Goal: Task Accomplishment & Management: Use online tool/utility

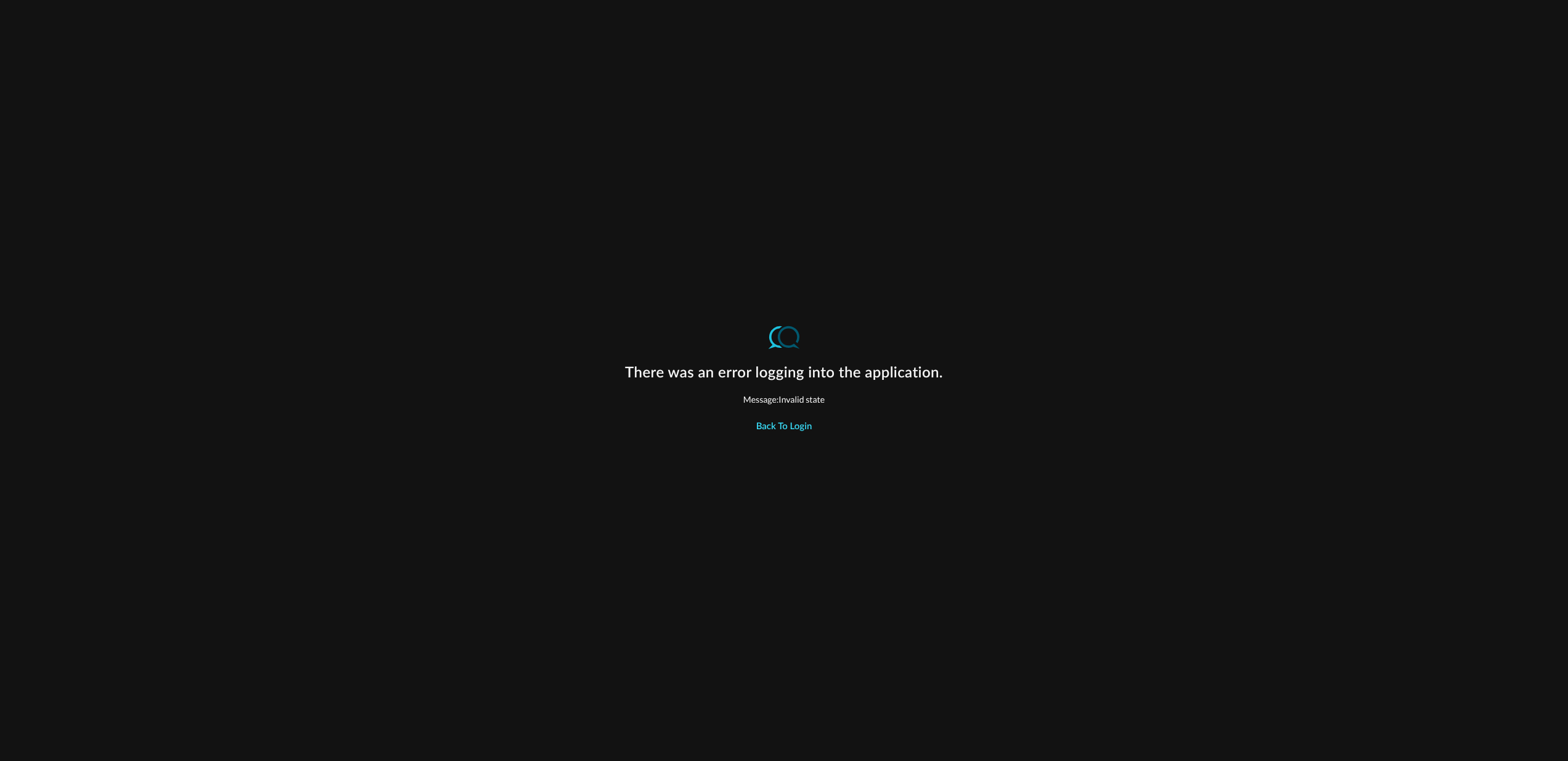
click at [780, 427] on button "Back to Login" at bounding box center [784, 427] width 71 height 25
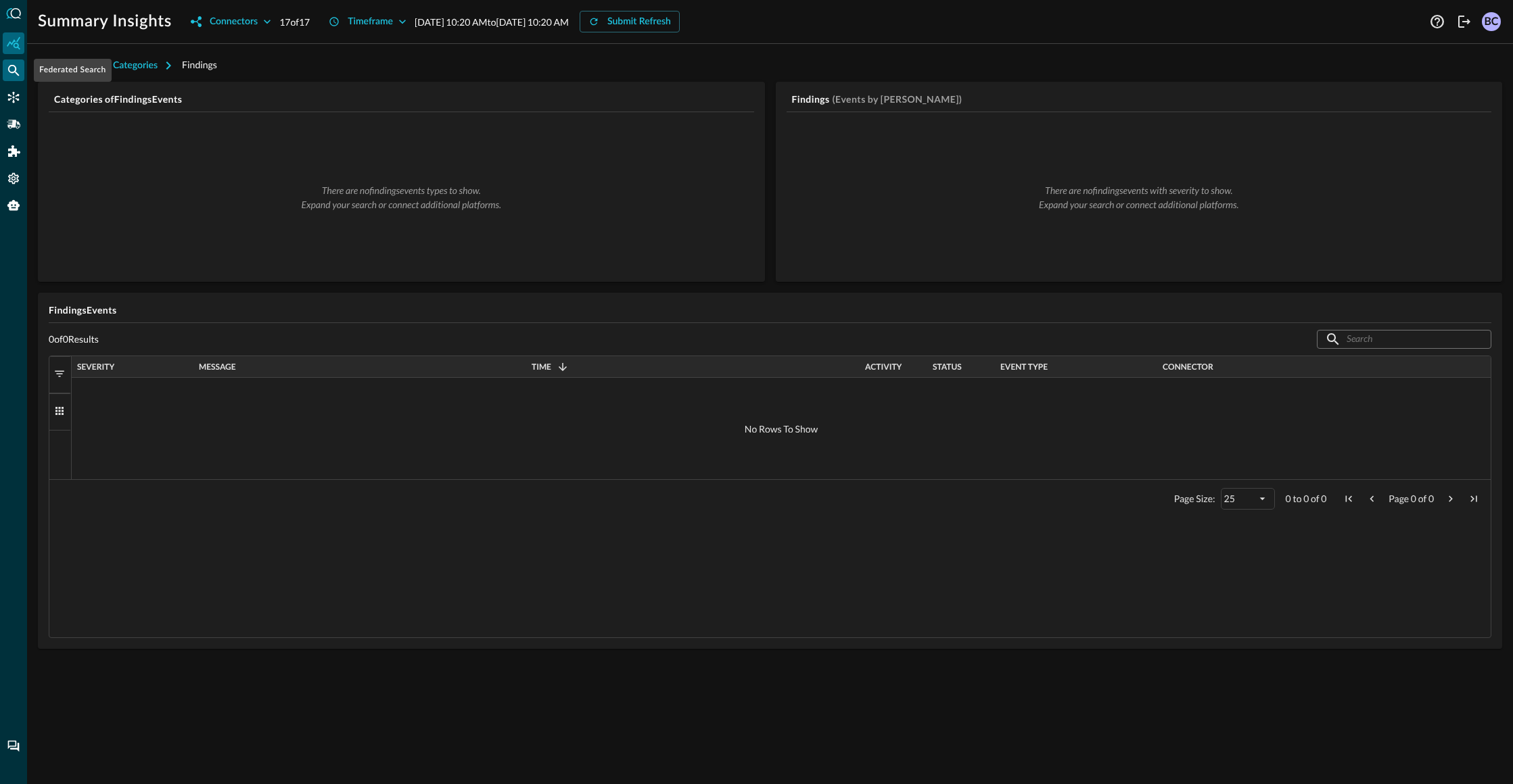
click at [10, 75] on icon "Federated Search" at bounding box center [14, 70] width 14 height 14
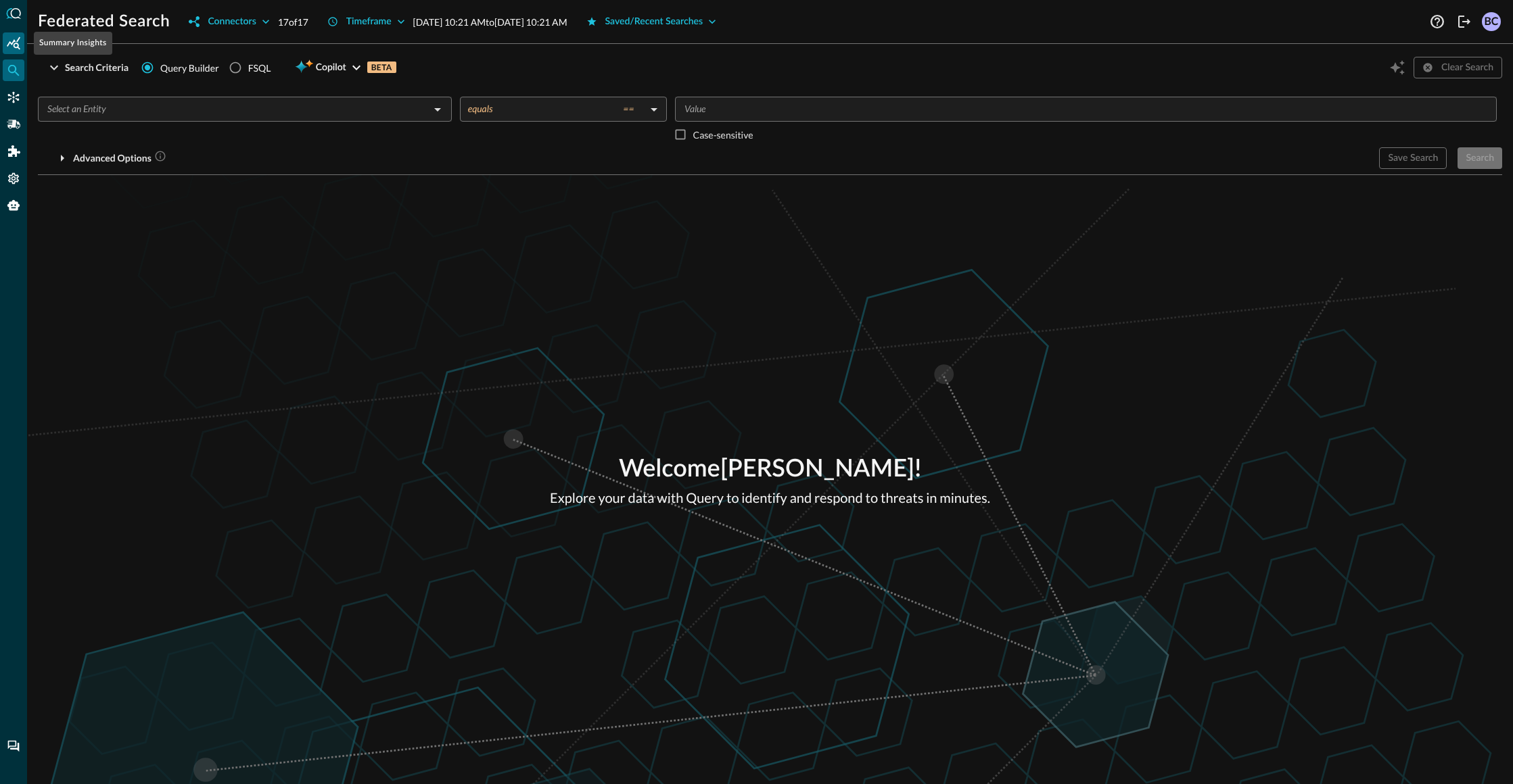
click at [22, 43] on div "Summary Insights" at bounding box center [13, 42] width 22 height 22
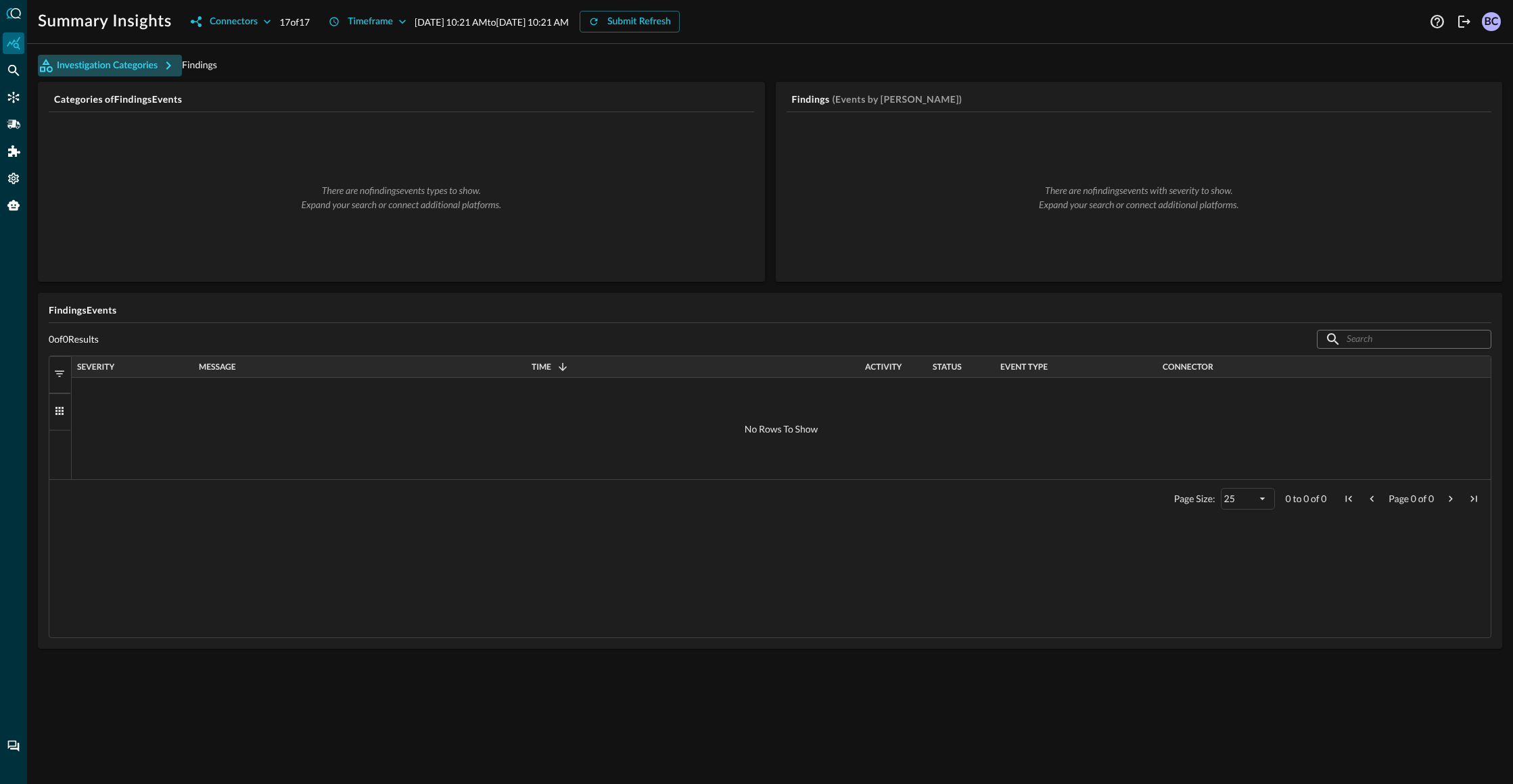
click at [148, 65] on button "Investigation Categories" at bounding box center [110, 65] width 144 height 22
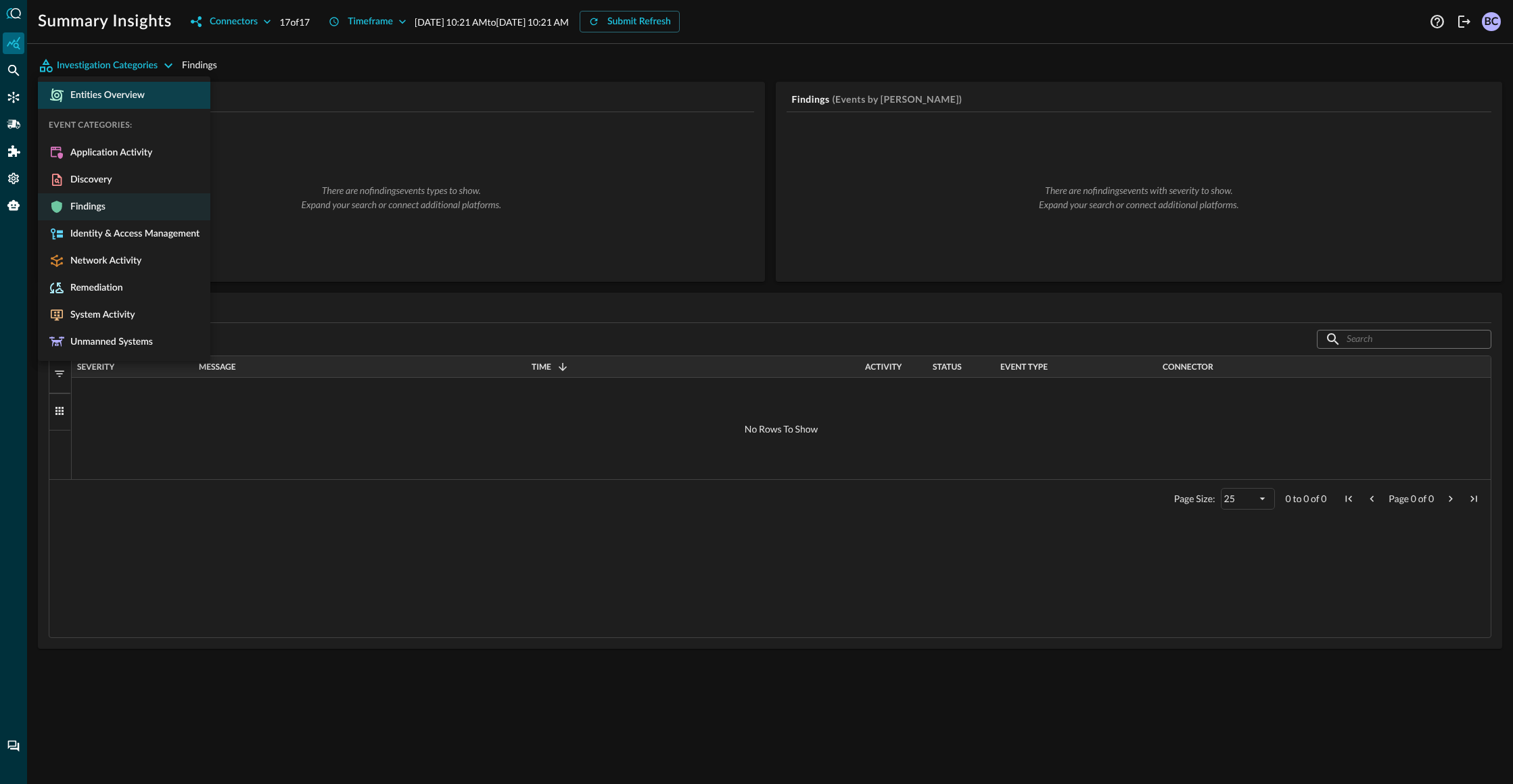
click at [121, 94] on span "Entities Overview" at bounding box center [105, 95] width 80 height 12
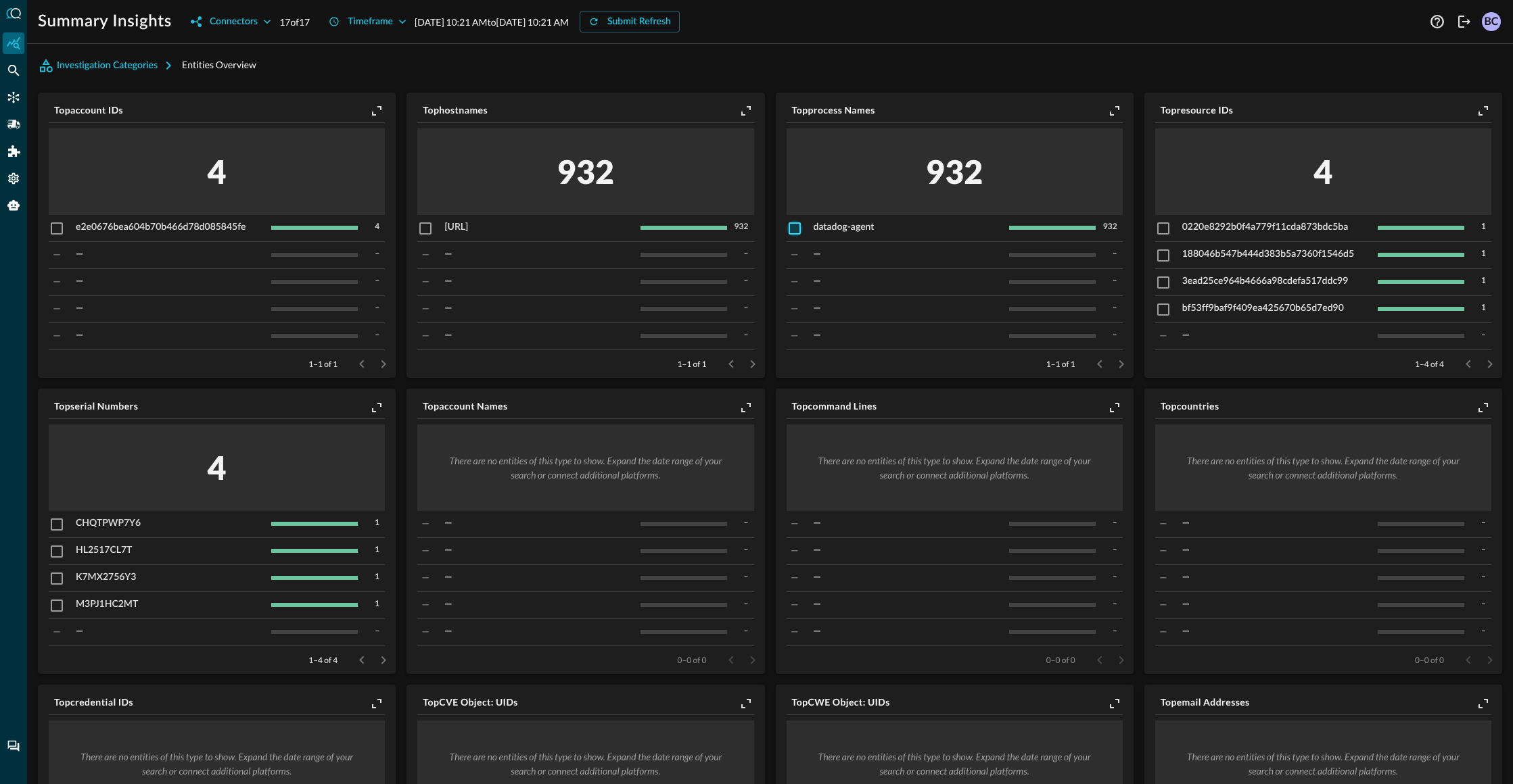
click at [794, 229] on input "checkbox" at bounding box center [795, 228] width 16 height 16
checkbox input "true"
click at [1099, 110] on icon "Pivot to Search" at bounding box center [1098, 112] width 12 height 12
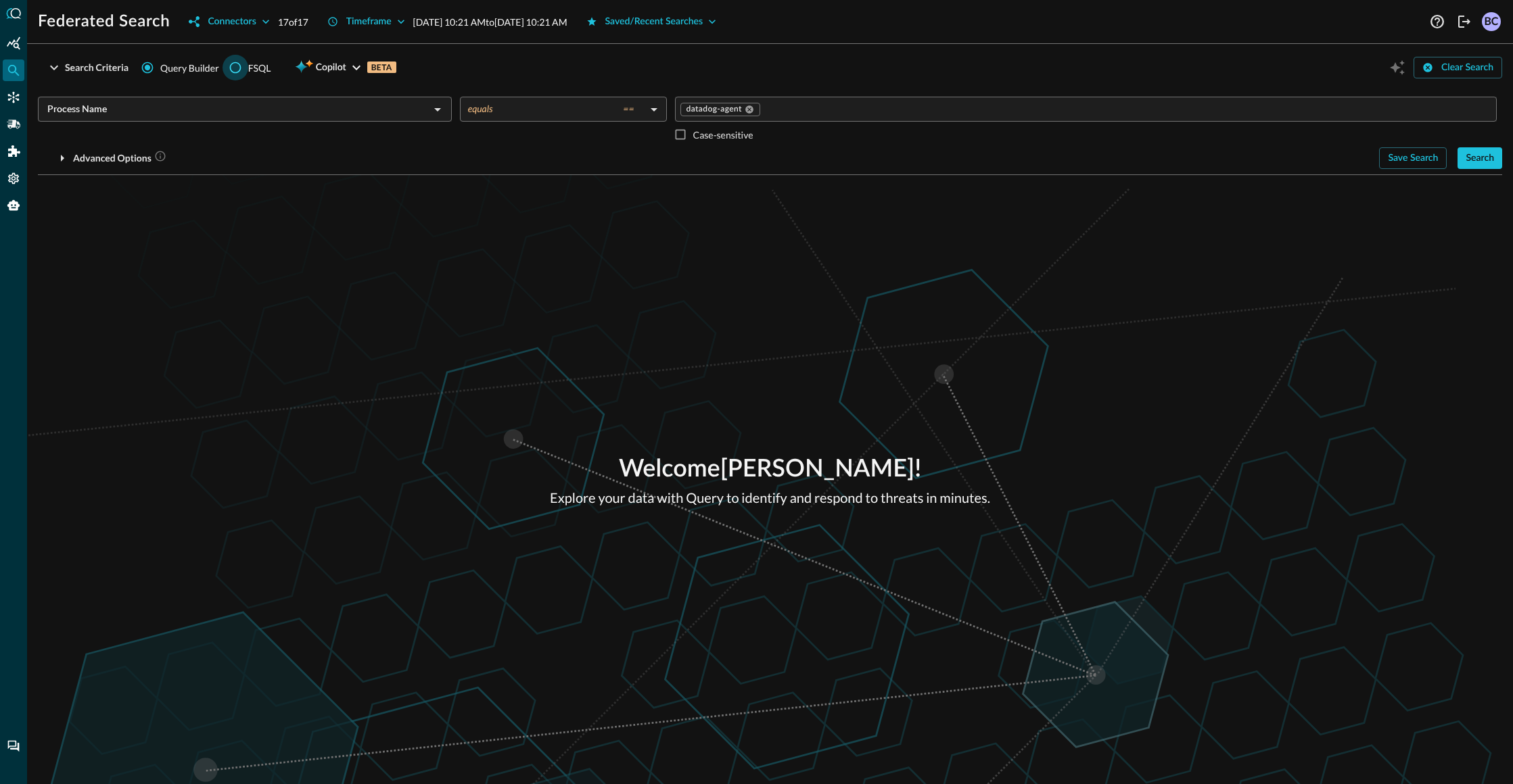
click at [236, 72] on input "FSQL" at bounding box center [236, 68] width 26 height 26
radio input "true"
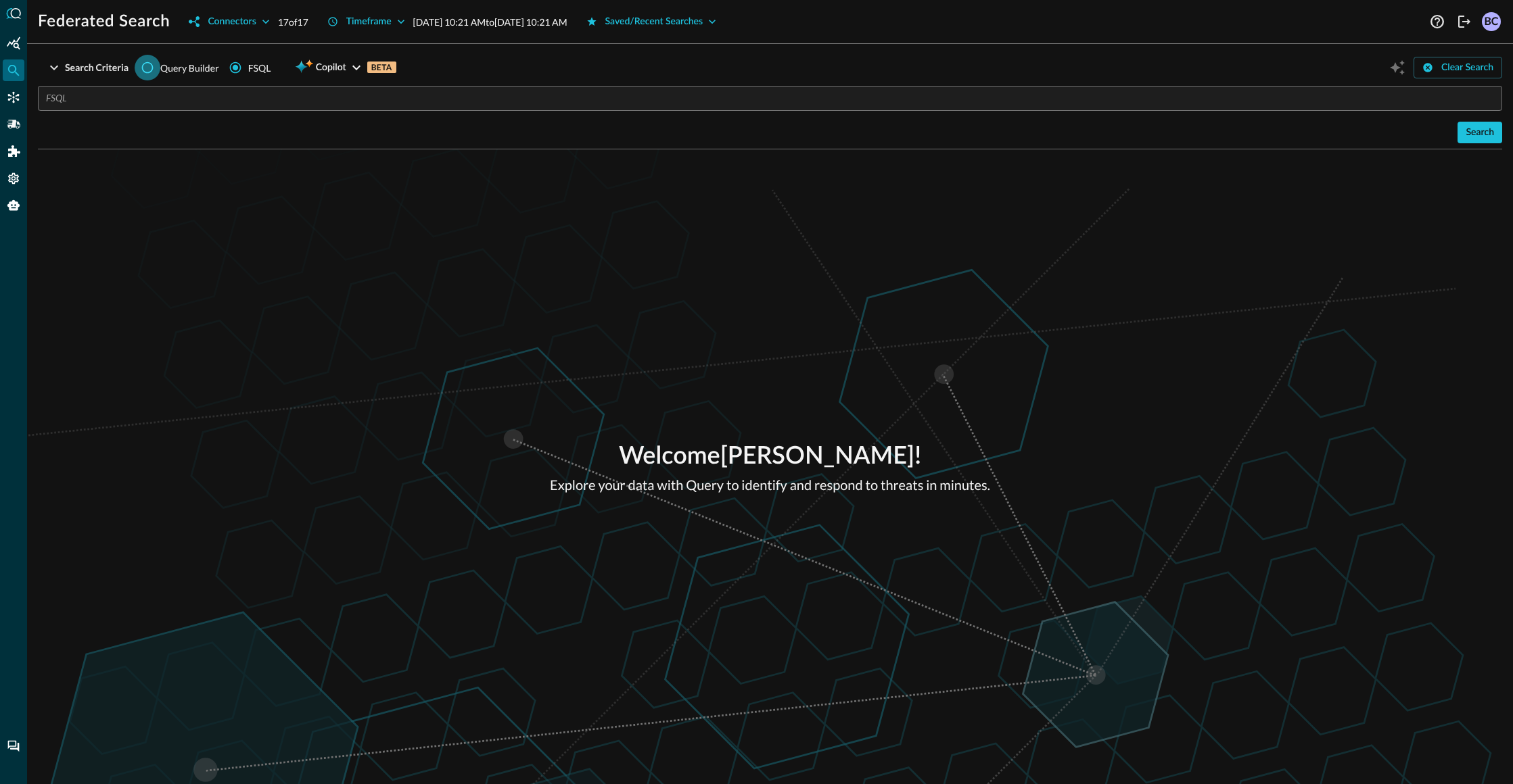
click at [148, 68] on input "Query Builder" at bounding box center [147, 68] width 26 height 26
radio input "true"
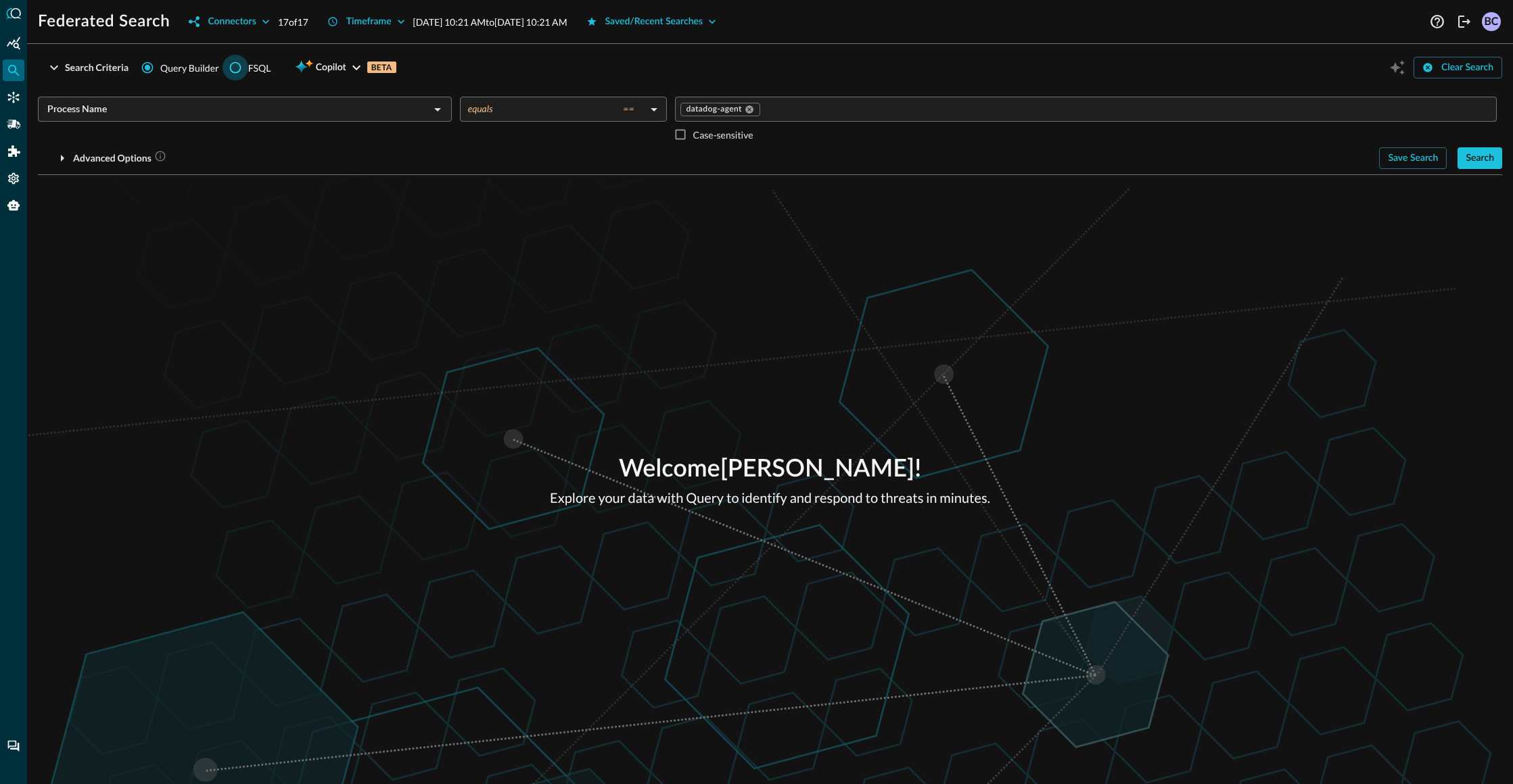
click at [235, 67] on input "FSQL" at bounding box center [236, 68] width 26 height 26
radio input "true"
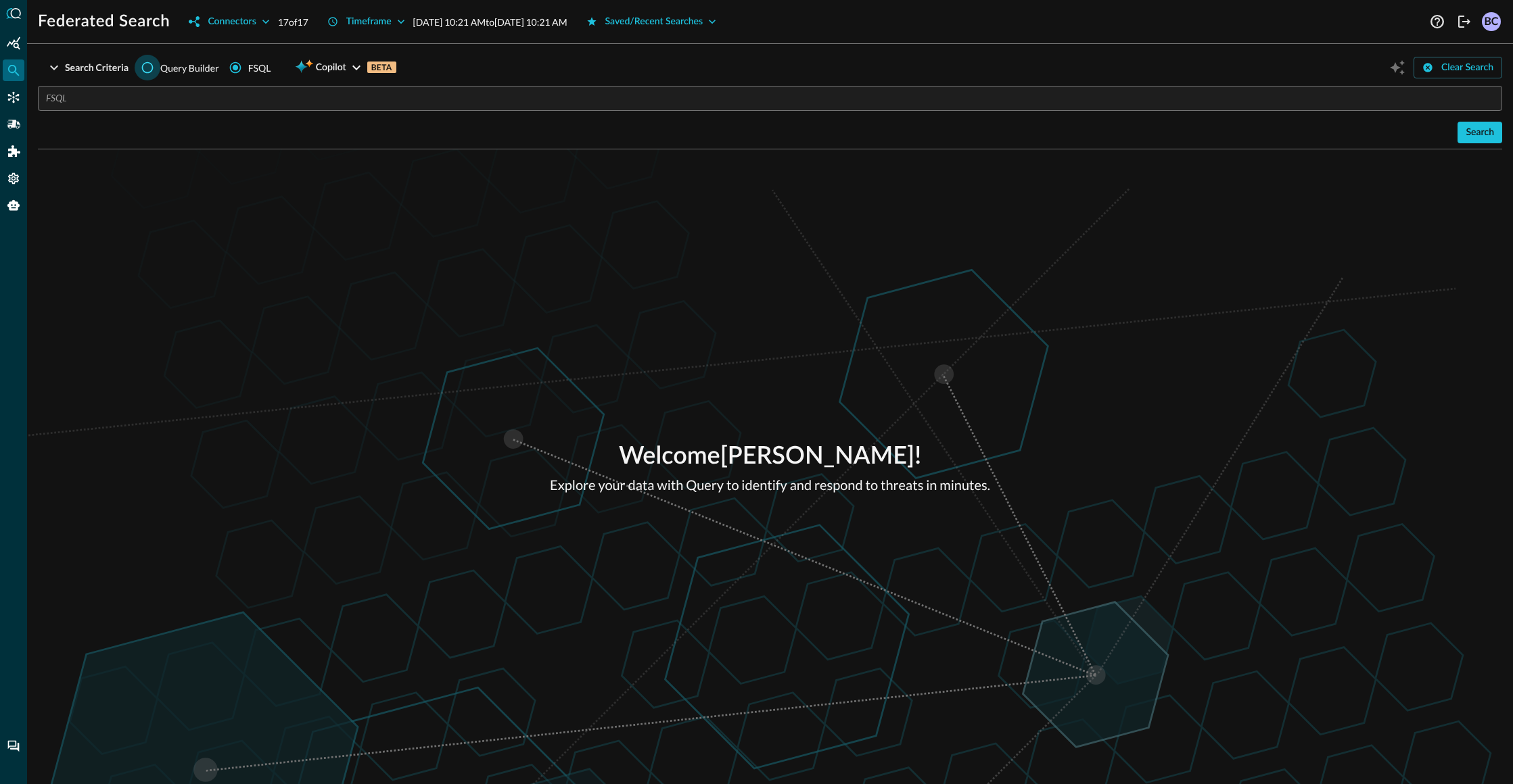
drag, startPoint x: 146, startPoint y: 67, endPoint x: 161, endPoint y: 65, distance: 15.1
click at [146, 66] on input "Query Builder" at bounding box center [147, 68] width 26 height 26
radio input "true"
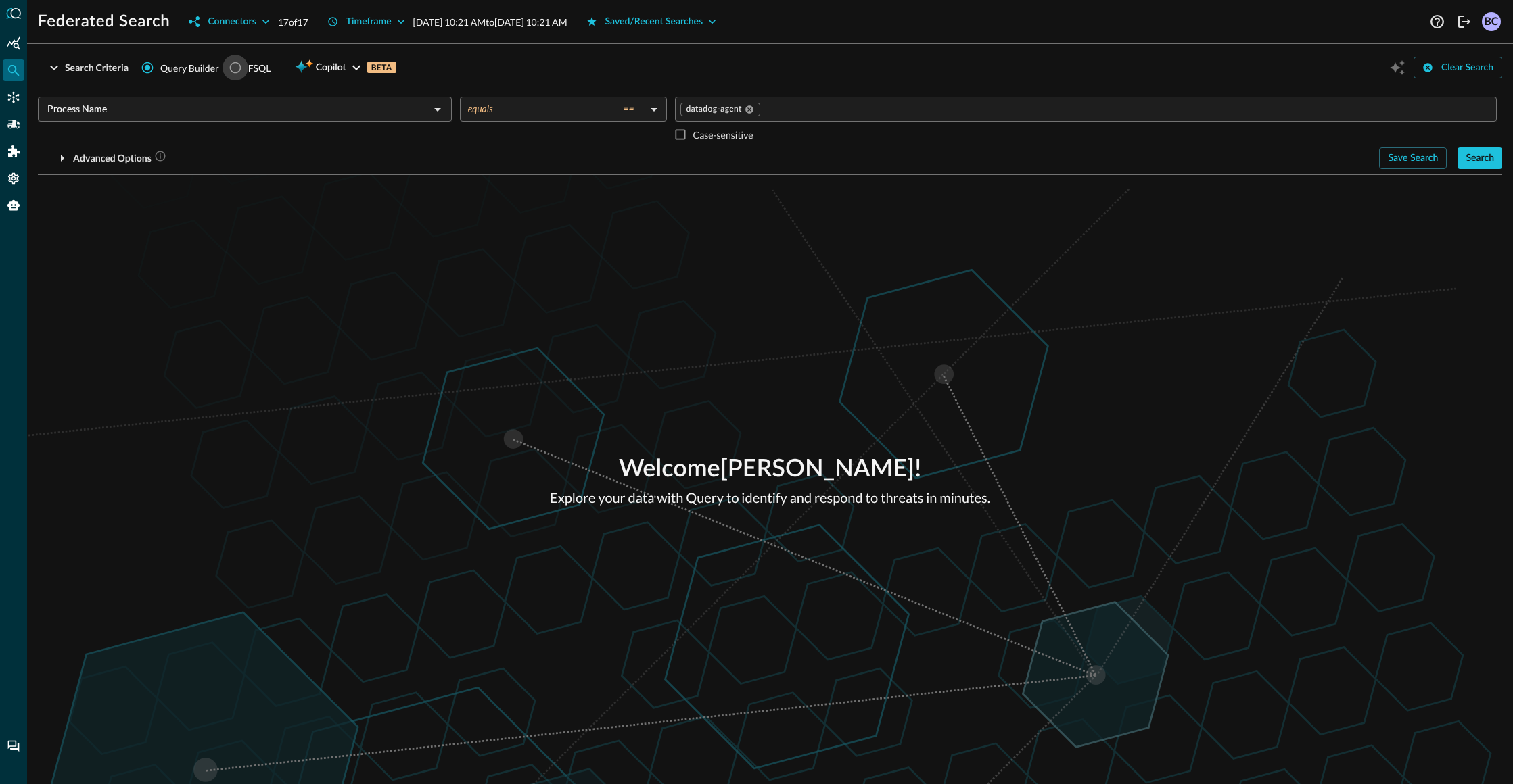
drag, startPoint x: 240, startPoint y: 66, endPoint x: 278, endPoint y: 68, distance: 38.1
click at [240, 66] on input "FSQL" at bounding box center [236, 68] width 26 height 26
radio input "true"
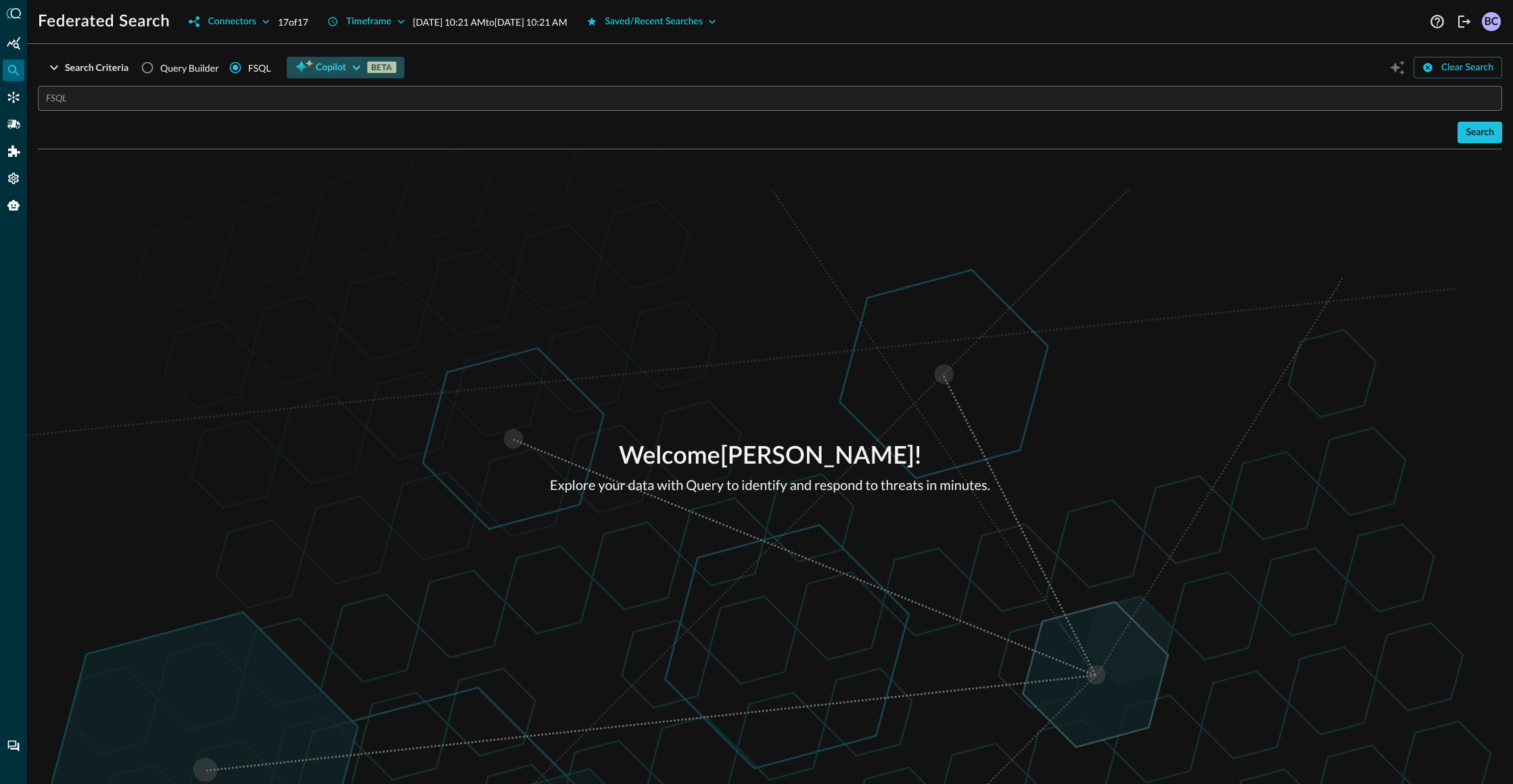
click at [356, 69] on icon "button" at bounding box center [356, 68] width 8 height 4
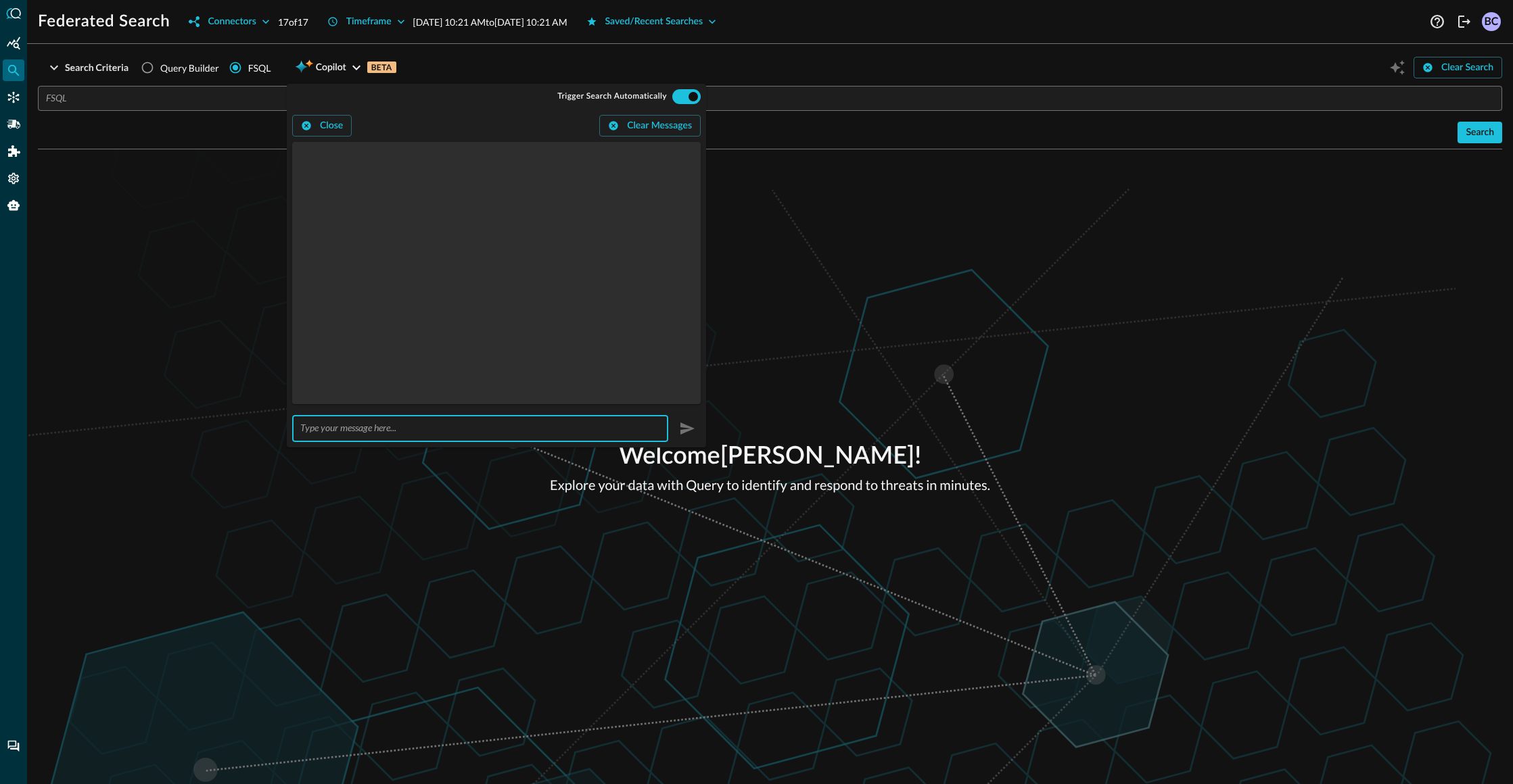
click at [330, 428] on input "text" at bounding box center [484, 428] width 368 height 25
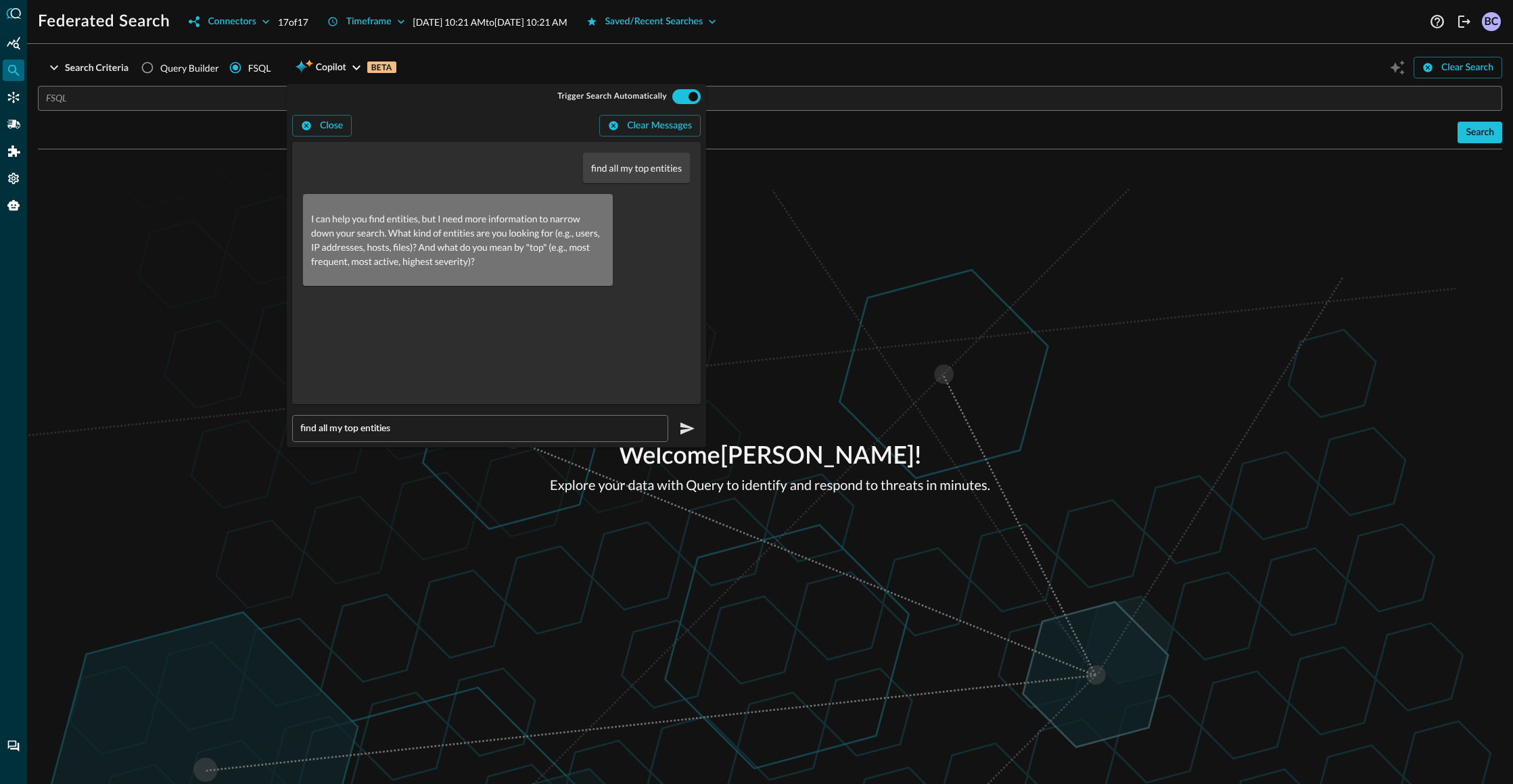
click at [320, 432] on input "find all my top entities" at bounding box center [484, 428] width 368 height 25
drag, startPoint x: 408, startPoint y: 431, endPoint x: 295, endPoint y: 429, distance: 113.0
click at [295, 429] on div "find ip all my top entities ​" at bounding box center [480, 428] width 376 height 27
type input "IP addresses"
drag, startPoint x: 324, startPoint y: 453, endPoint x: 308, endPoint y: 443, distance: 18.9
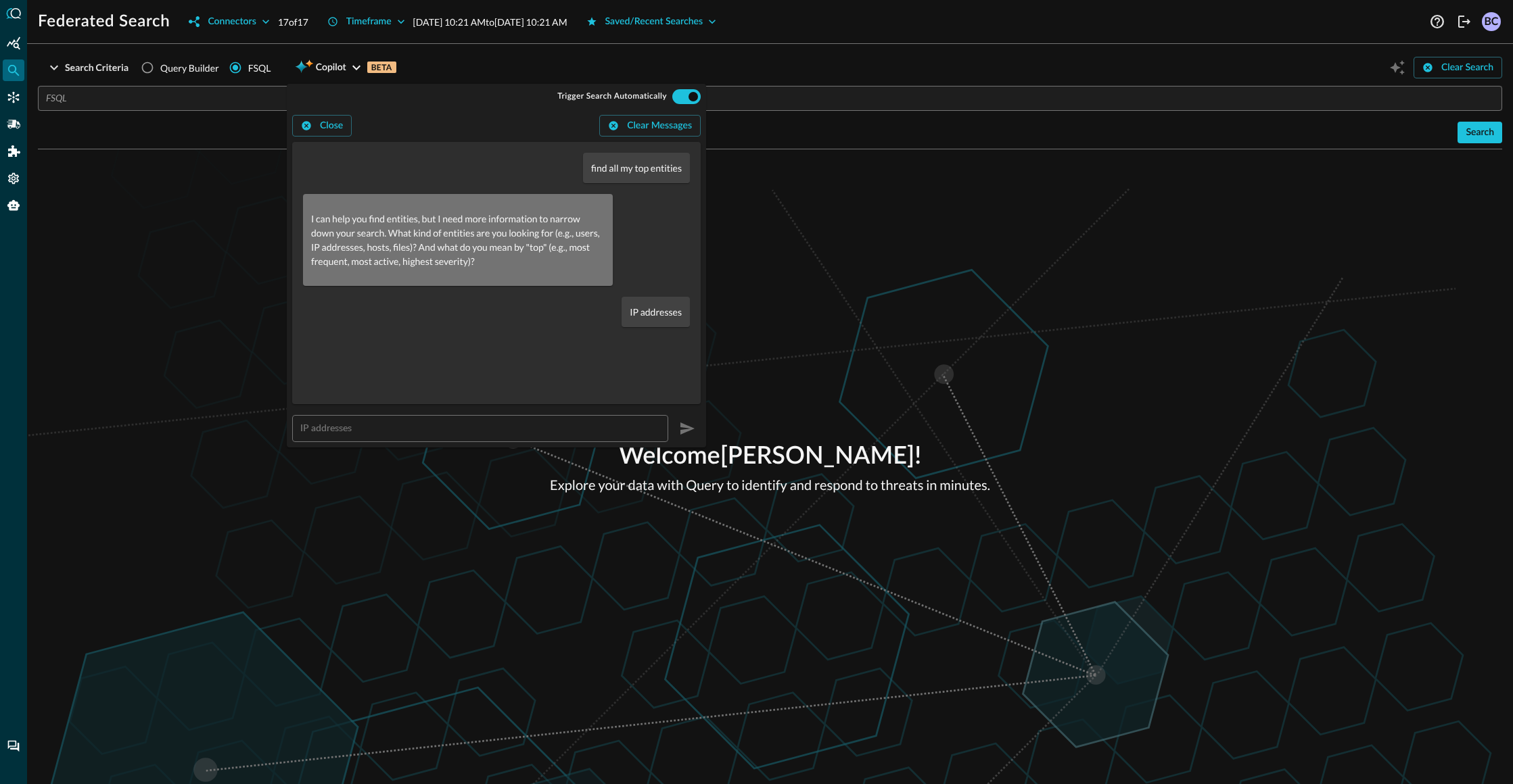
click at [311, 454] on div "Welcome Bonnie Carberry ! Explore your data with Query to identify and respond …" at bounding box center [770, 467] width 1486 height 635
click at [350, 60] on icon "button" at bounding box center [357, 68] width 16 height 16
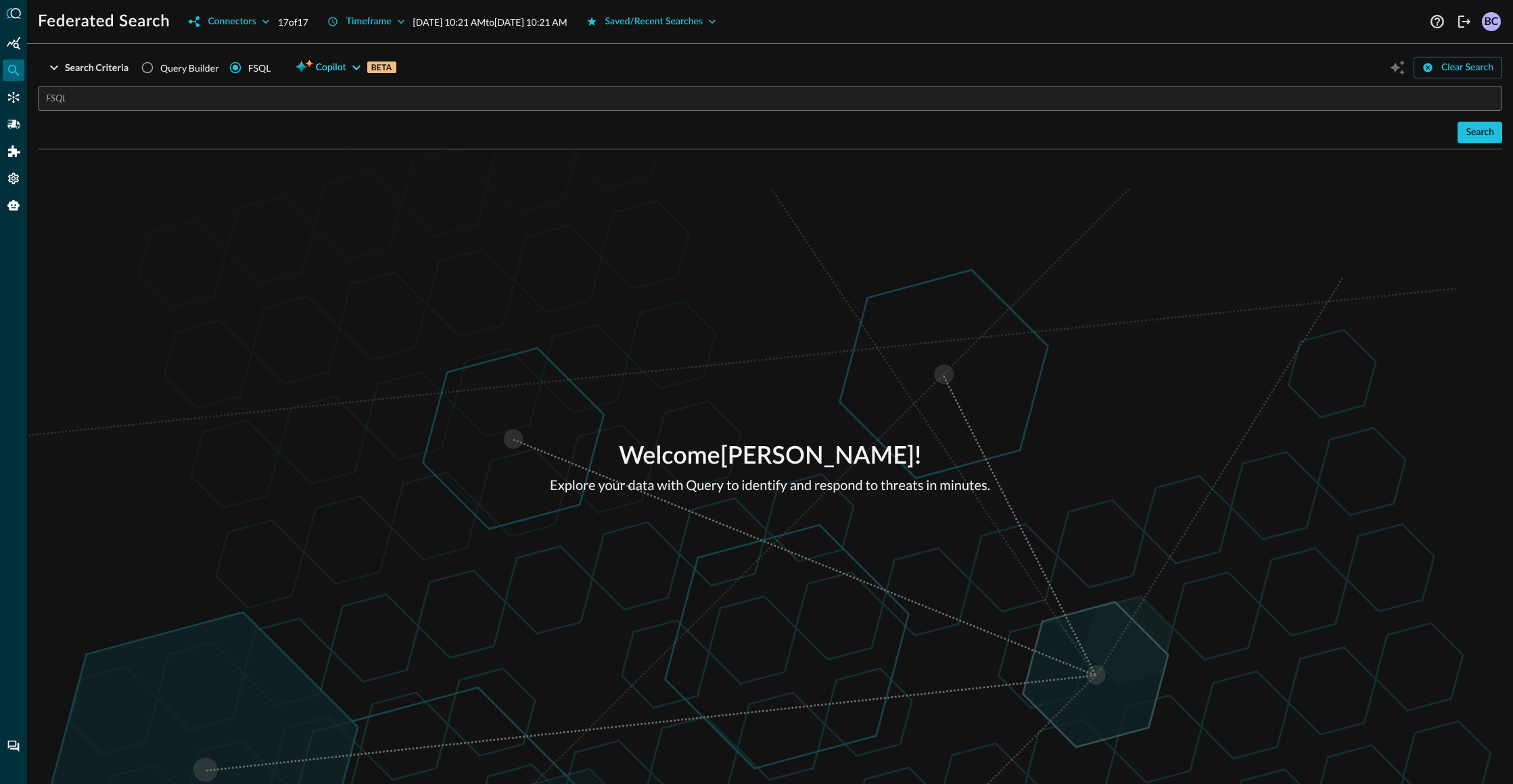
click at [362, 62] on icon "button" at bounding box center [357, 68] width 16 height 16
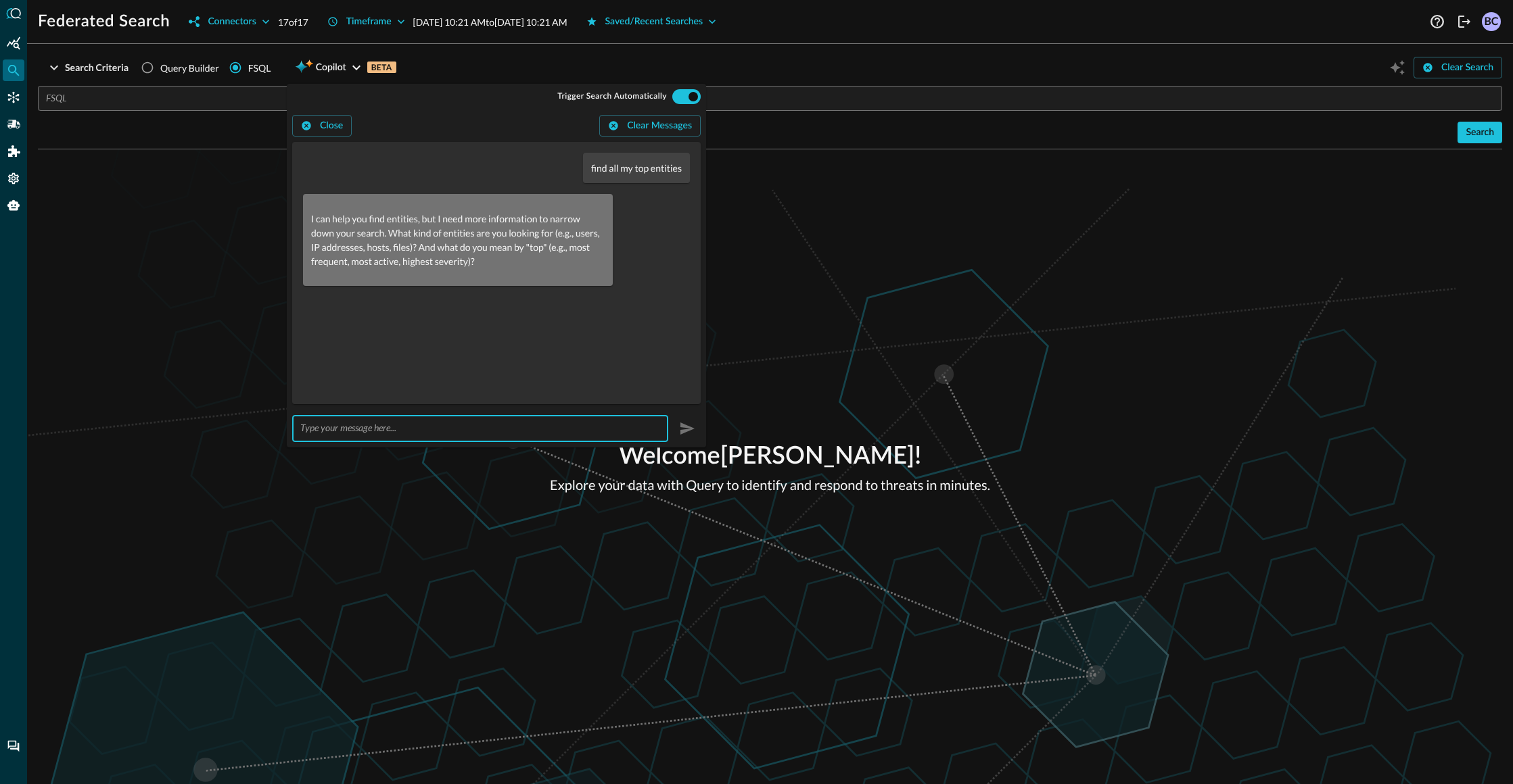
click at [320, 428] on input "text" at bounding box center [484, 428] width 368 height 25
type input "ip addresses"
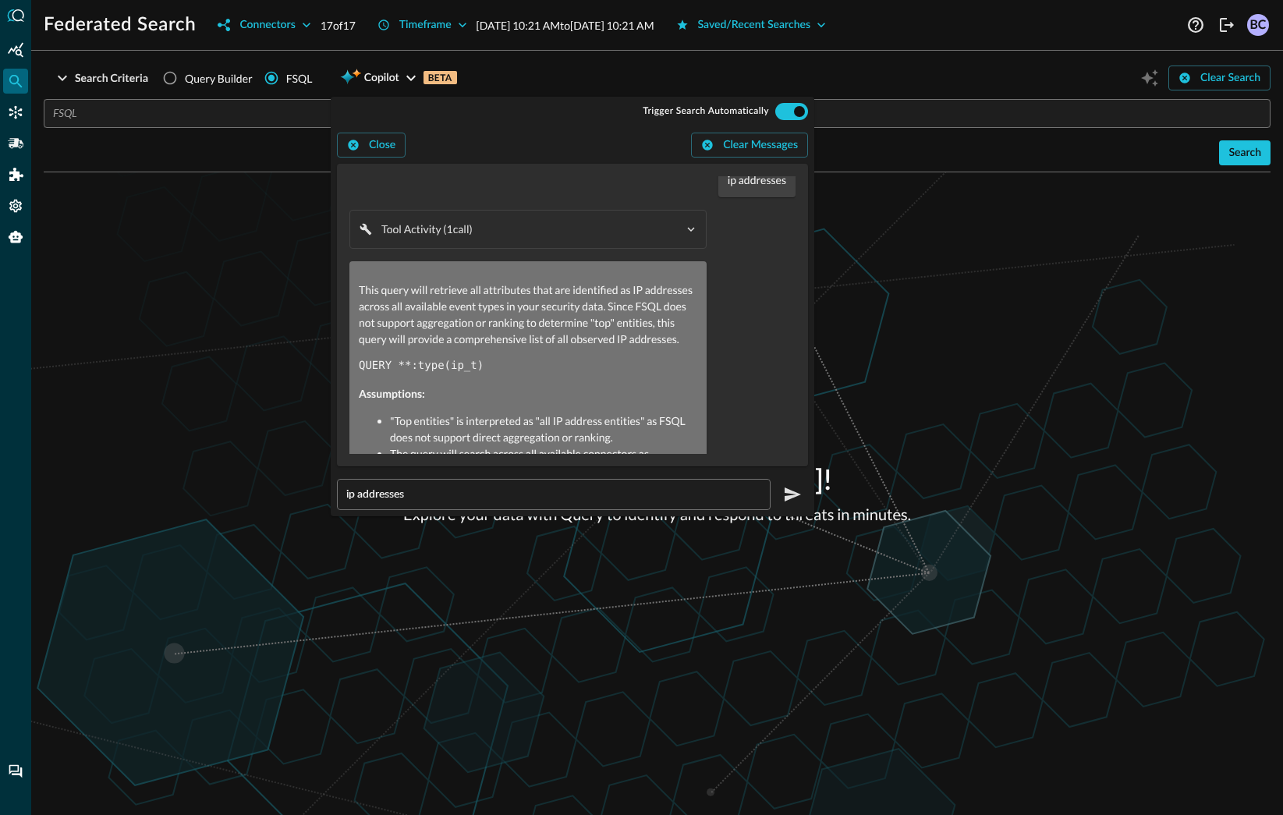
scroll to position [184, 0]
click at [516, 366] on pre "QUERY **:type(ip_t)" at bounding box center [528, 362] width 338 height 16
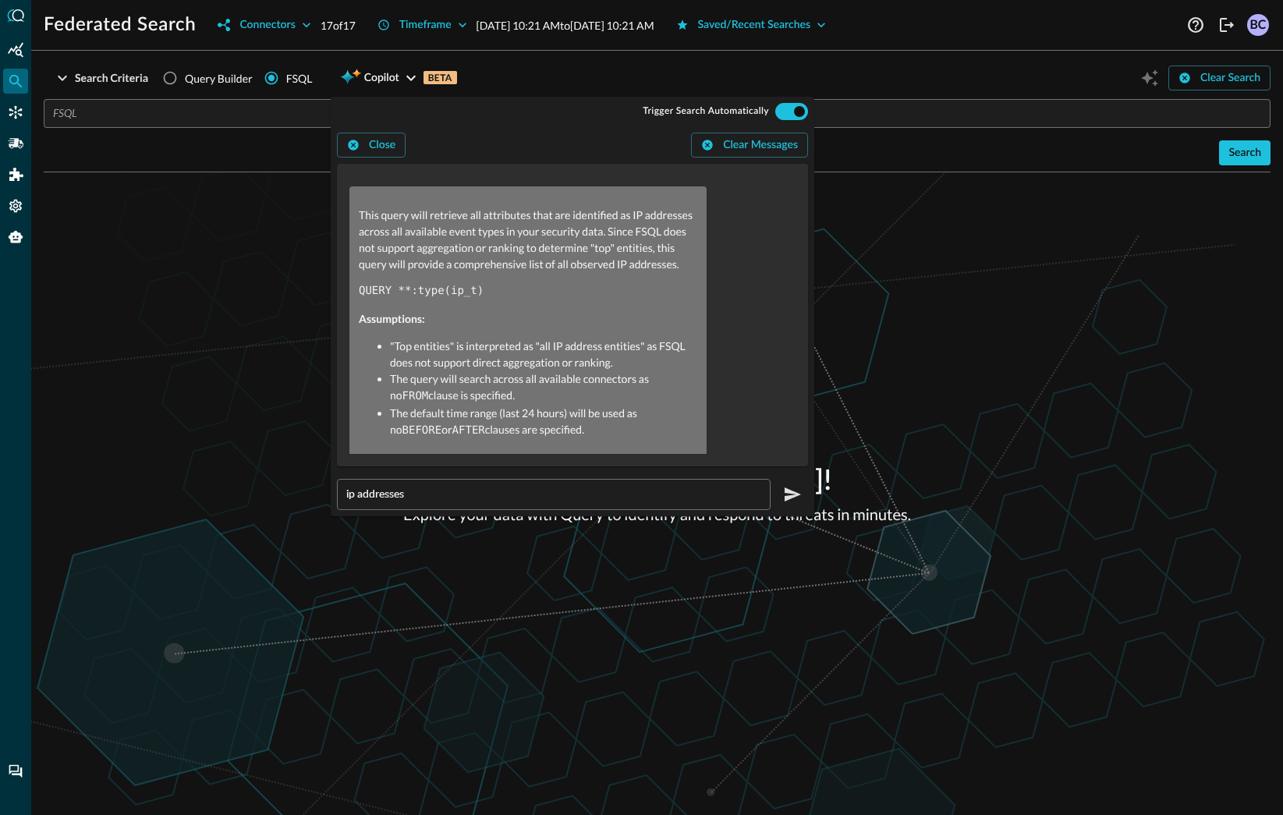
scroll to position [261, 0]
click at [485, 299] on div "This query will retrieve all attributes that are identified as IP addresses acr…" at bounding box center [528, 316] width 338 height 232
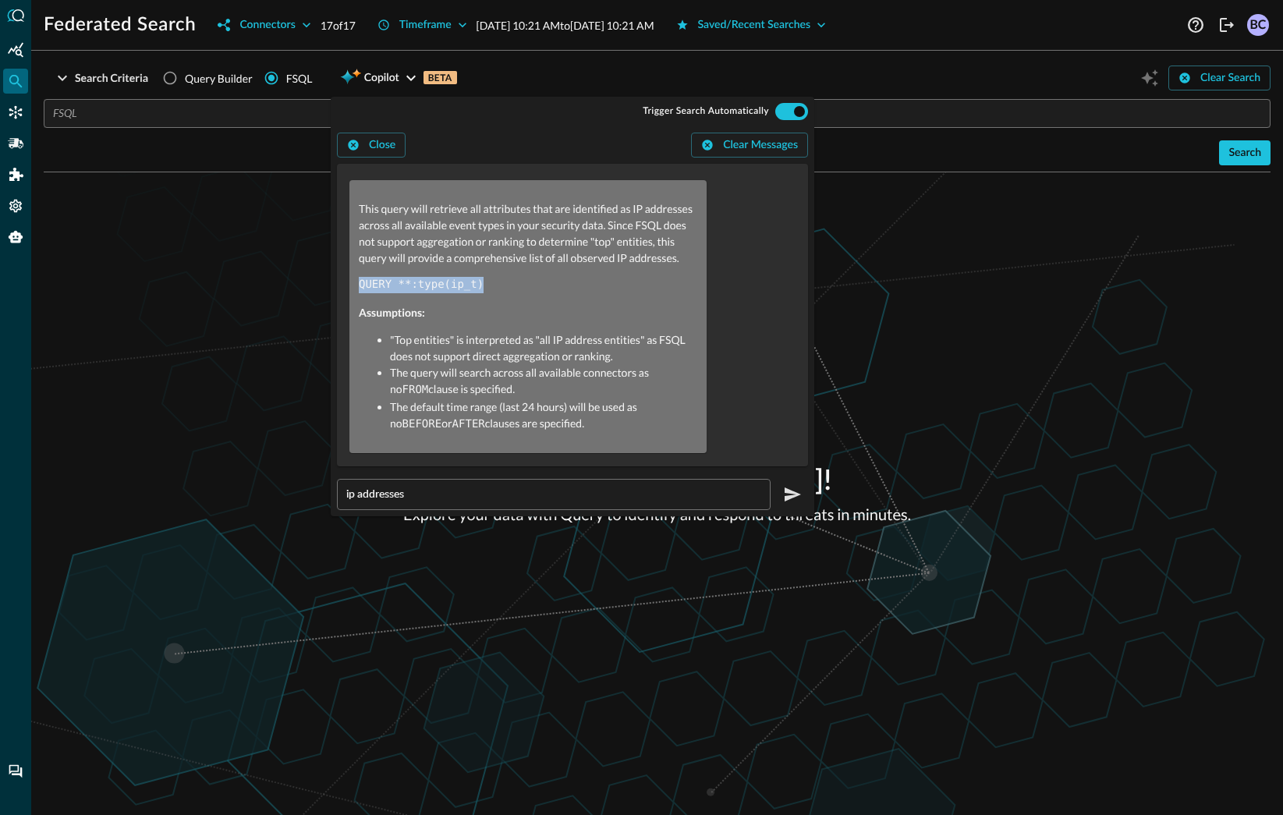
drag, startPoint x: 487, startPoint y: 288, endPoint x: 359, endPoint y: 285, distance: 128.7
click at [359, 285] on pre "QUERY **:type(ip_t)" at bounding box center [528, 285] width 338 height 16
copy code "QUERY **:type(ip_t)"
click at [282, 74] on input "FSQL" at bounding box center [272, 78] width 30 height 30
drag, startPoint x: 291, startPoint y: 77, endPoint x: 278, endPoint y: 96, distance: 22.9
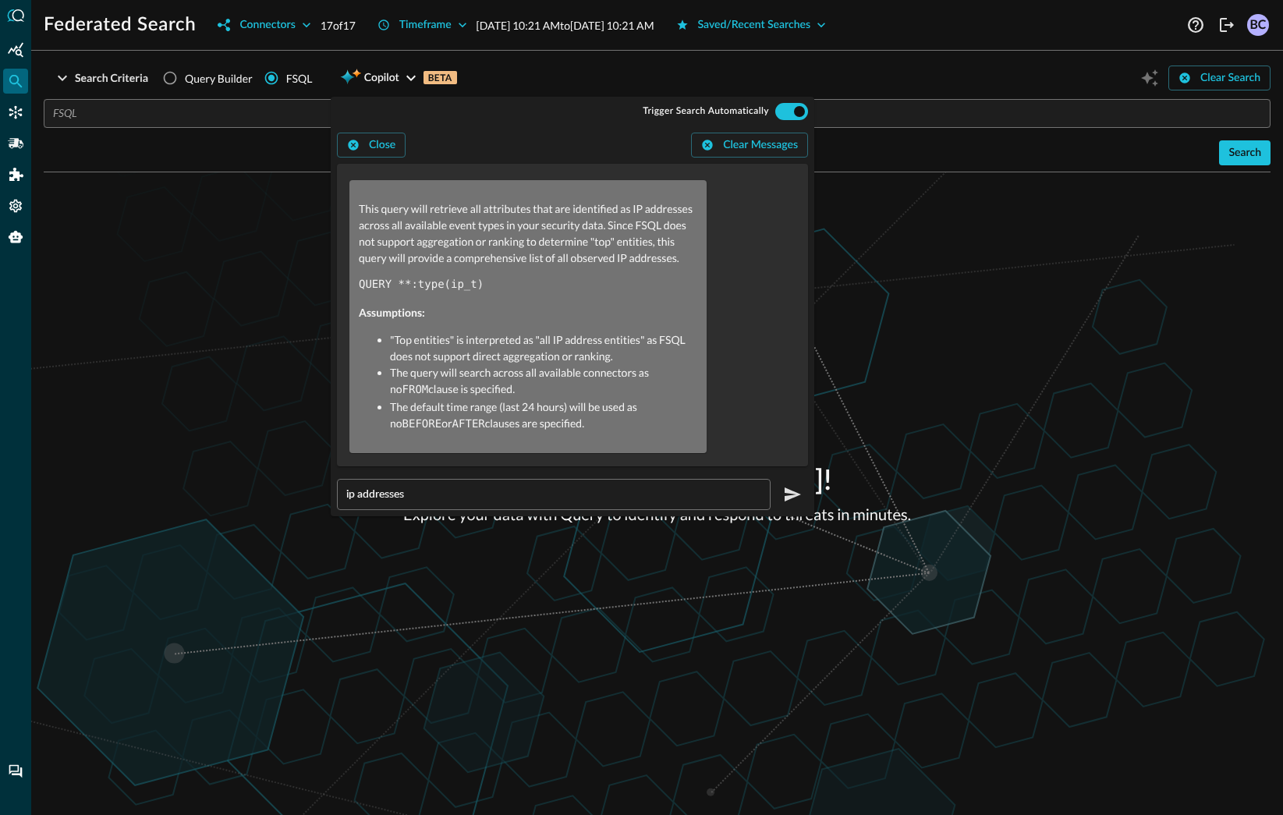
click at [291, 77] on div "FSQL" at bounding box center [299, 78] width 27 height 16
click at [286, 77] on input "FSQL" at bounding box center [272, 78] width 30 height 30
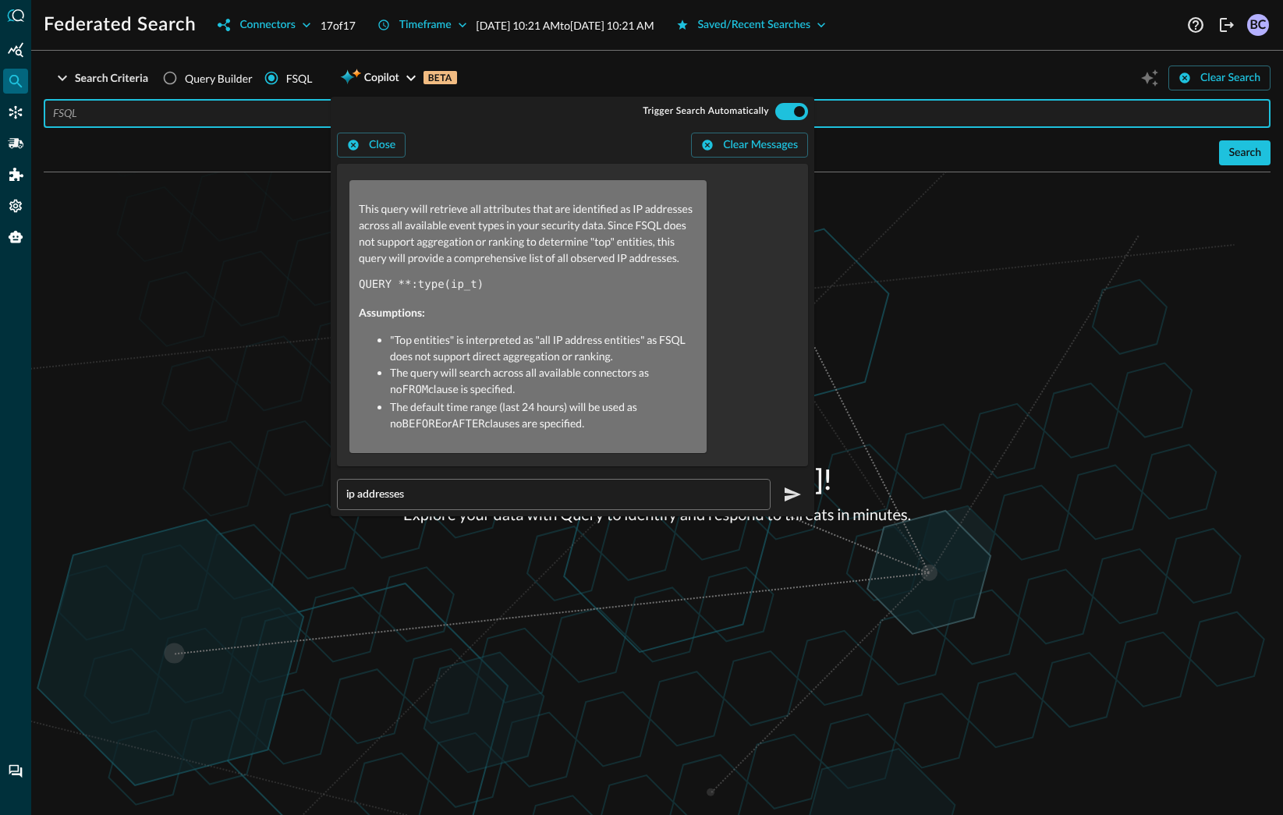
click at [80, 112] on input "text" at bounding box center [661, 113] width 1217 height 29
paste input "QUERY **:type(ip_t)"
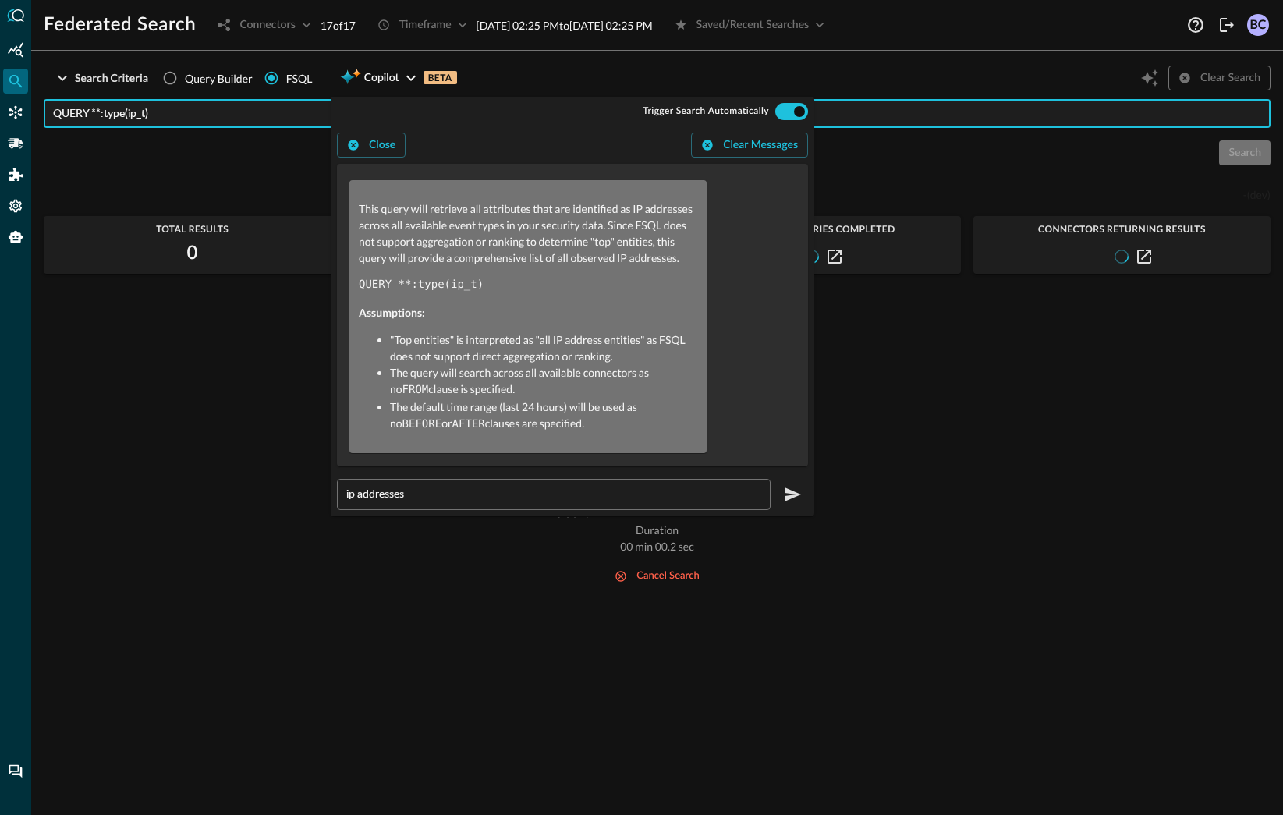
click at [1243, 148] on div "Search" at bounding box center [657, 152] width 1226 height 25
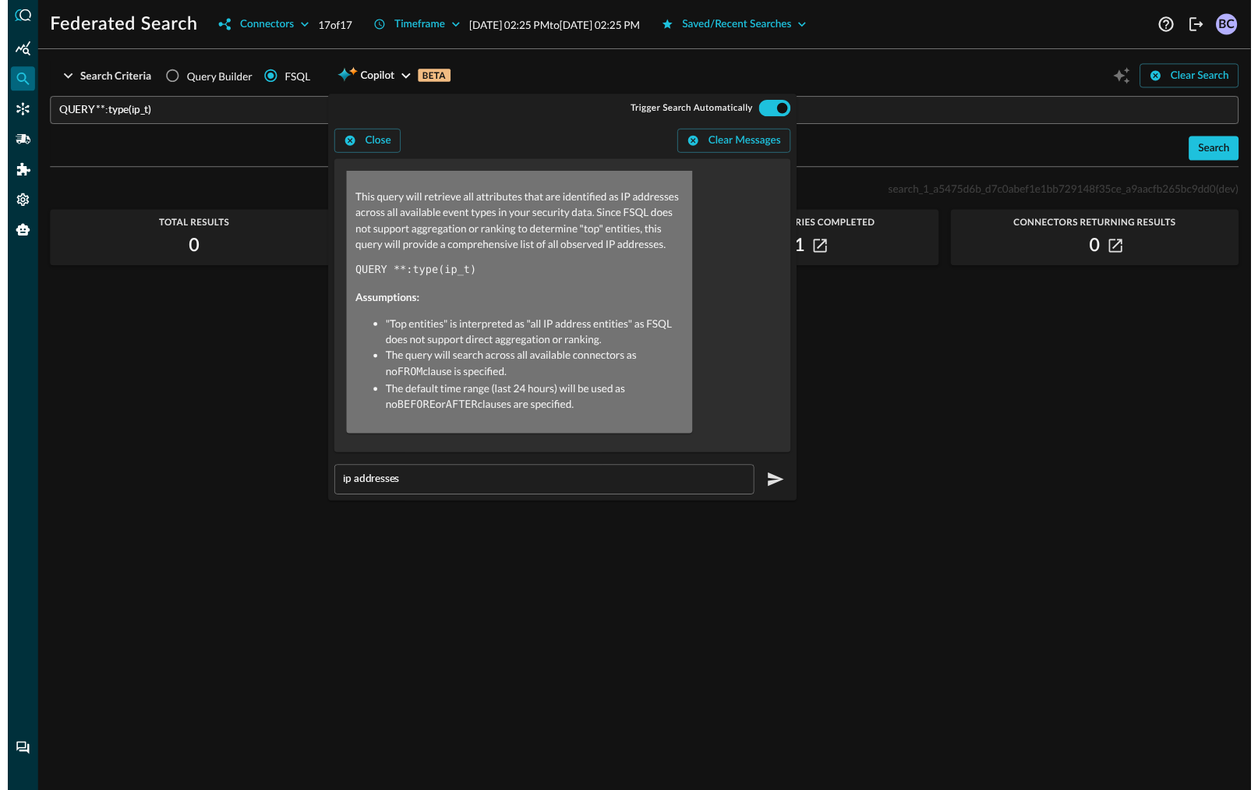
scroll to position [271, 0]
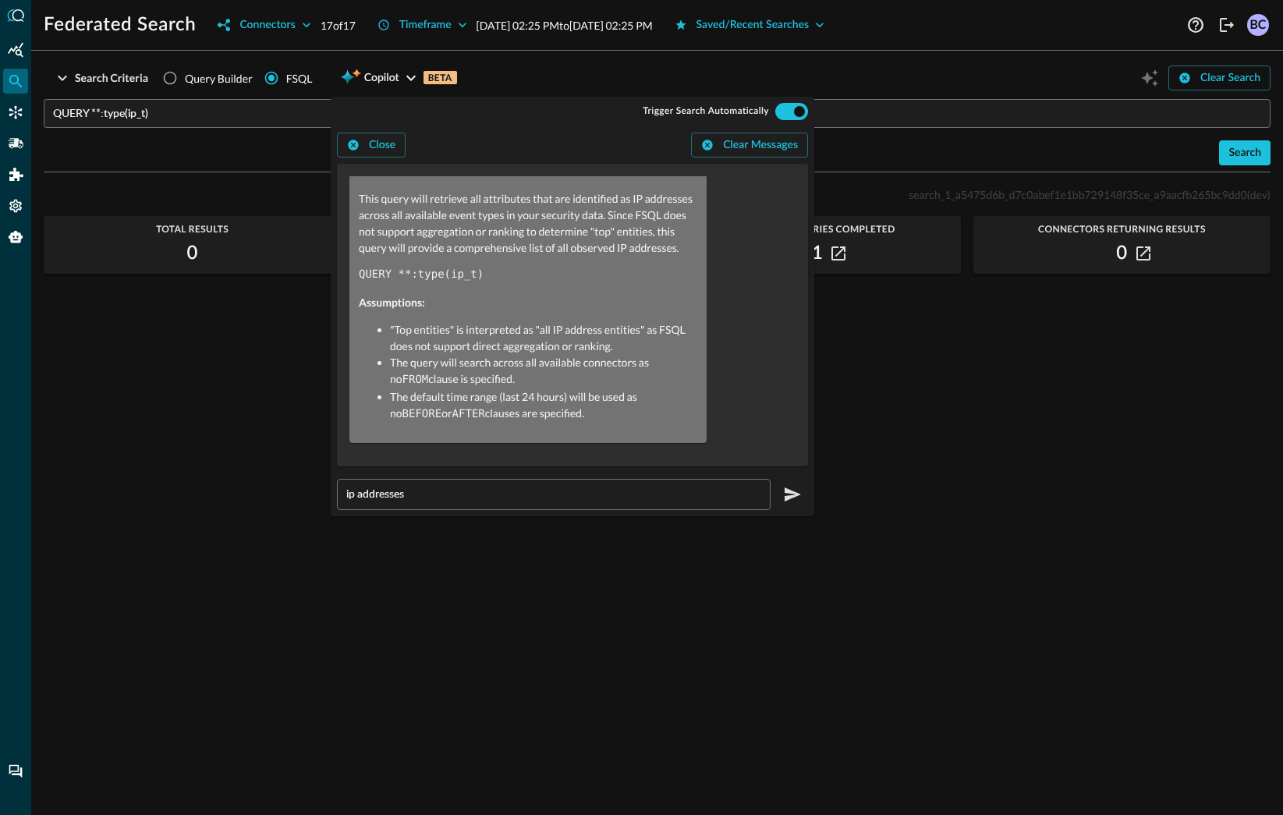
click at [1109, 521] on div "Your search criteria found no results. Consider broadening your search criteria." at bounding box center [657, 591] width 1226 height 410
click at [673, 73] on div "Search Criteria Query Builder FSQL Copilot BETA Clear Search" at bounding box center [657, 78] width 1226 height 30
click at [376, 140] on button "Close" at bounding box center [371, 145] width 69 height 25
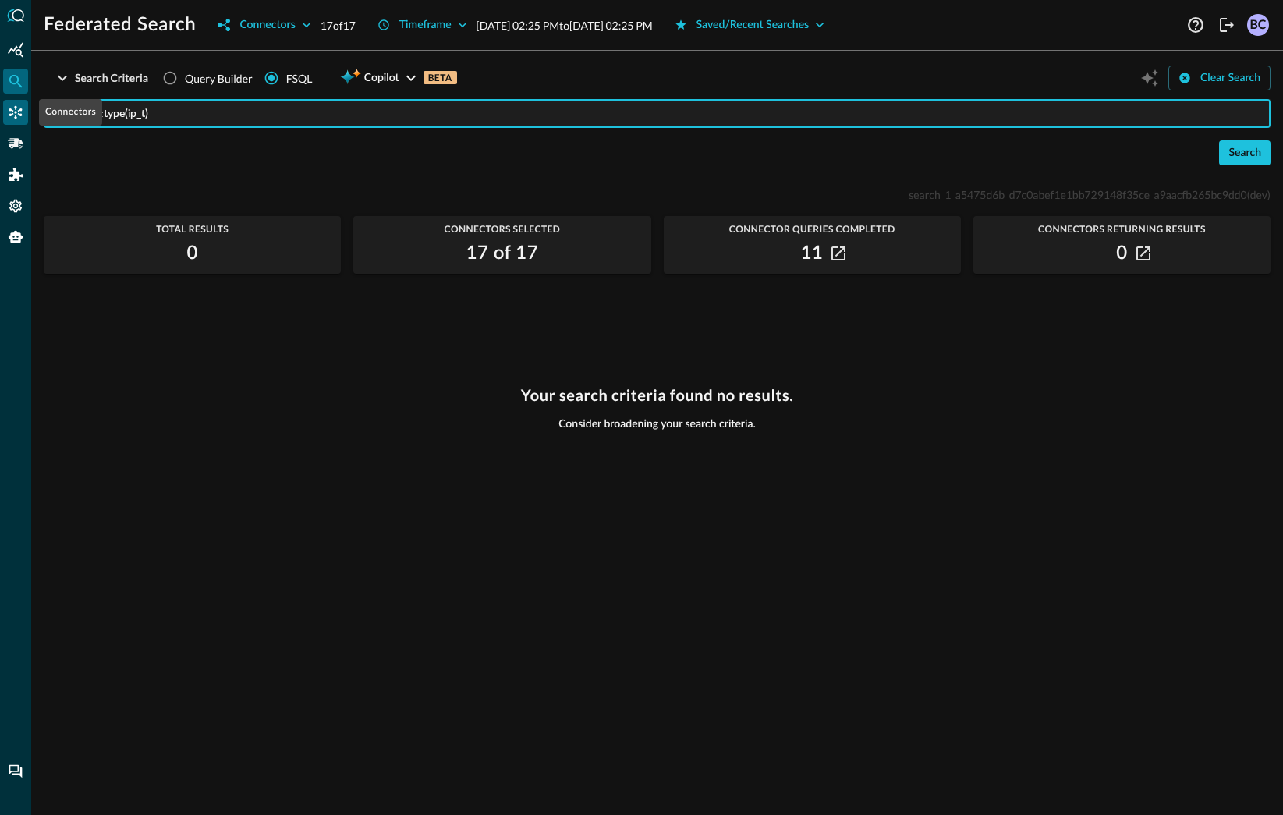
drag, startPoint x: 105, startPoint y: 114, endPoint x: 4, endPoint y: 111, distance: 101.4
click at [4, 111] on div "Federated Search Connectors 17 of 17 Timeframe Oct 07, 2025 02:25 PM to Oct 08,…" at bounding box center [641, 407] width 1283 height 815
type input "type(ip_t)"
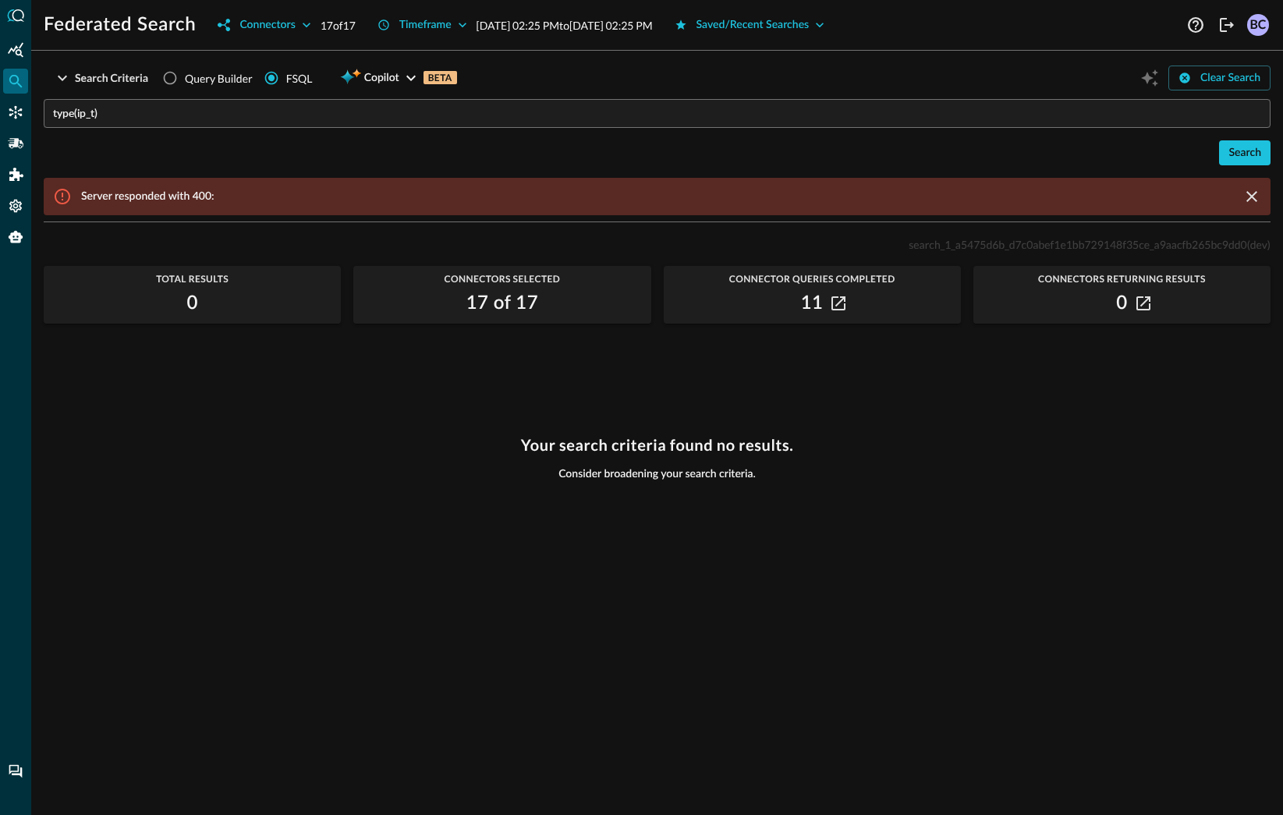
drag, startPoint x: 1148, startPoint y: 76, endPoint x: 1156, endPoint y: 79, distance: 8.1
click at [1148, 77] on div "Clear Search" at bounding box center [1203, 78] width 133 height 30
drag, startPoint x: 1151, startPoint y: 78, endPoint x: 1206, endPoint y: 83, distance: 55.6
click at [1156, 78] on div "Clear Search" at bounding box center [1203, 78] width 133 height 30
click at [1232, 79] on button "Clear Search" at bounding box center [1219, 77] width 102 height 25
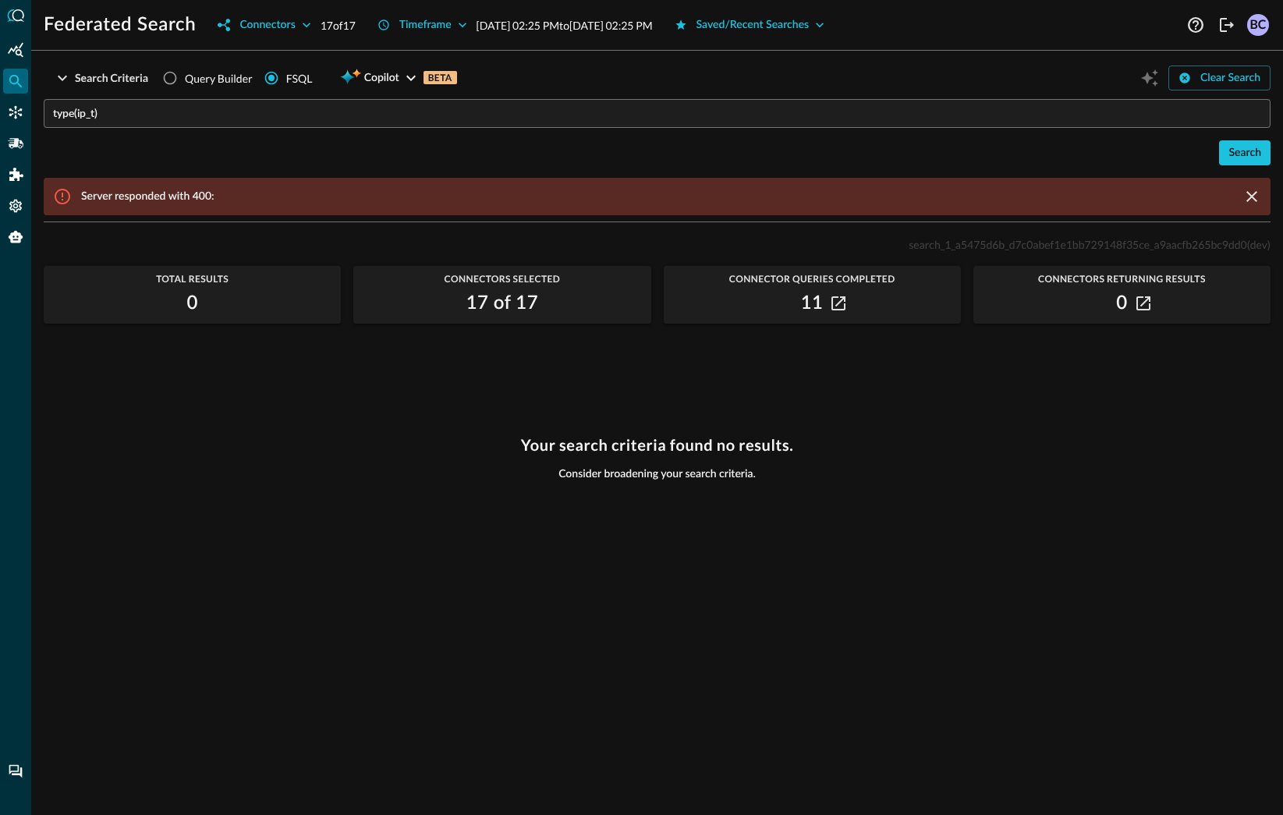
radio input "true"
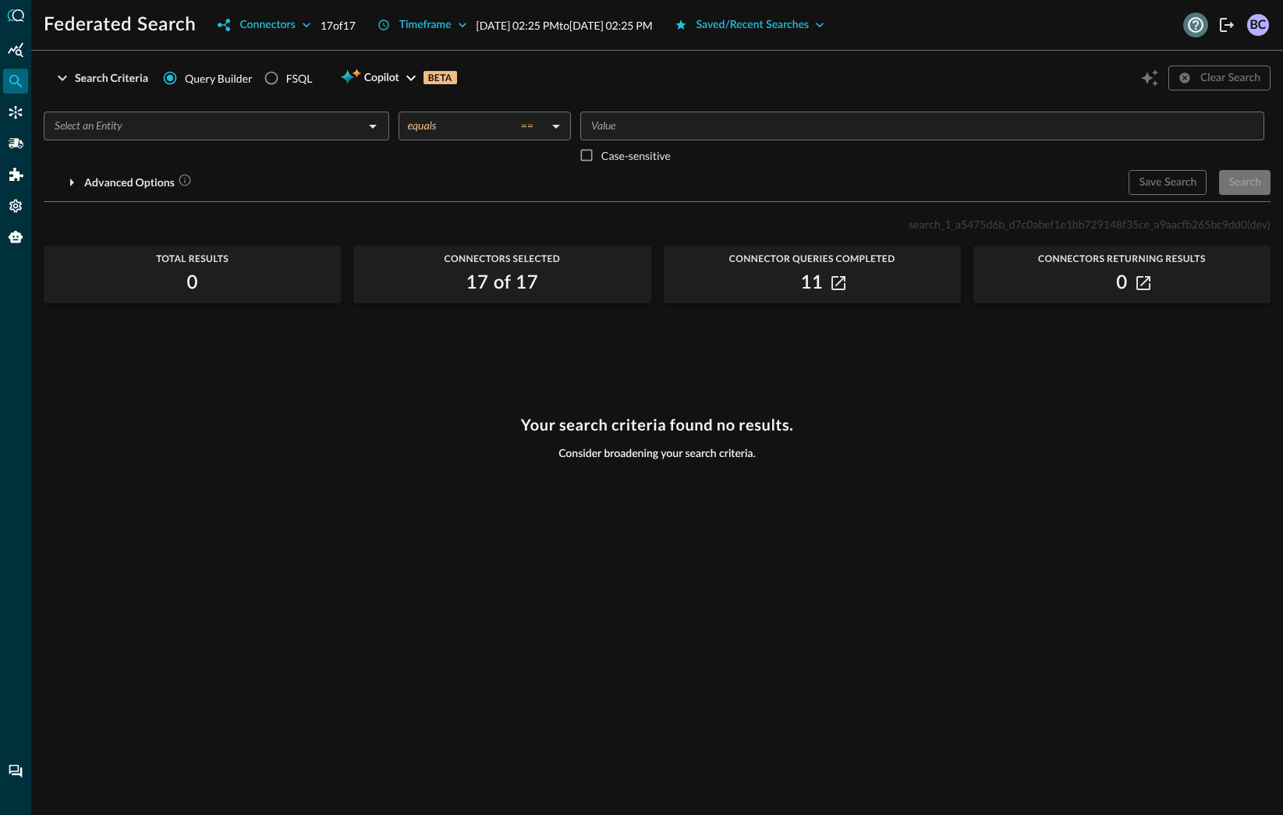
click at [1196, 24] on icon "Help" at bounding box center [1195, 25] width 16 height 16
click at [273, 81] on input "FSQL" at bounding box center [272, 78] width 30 height 30
radio input "true"
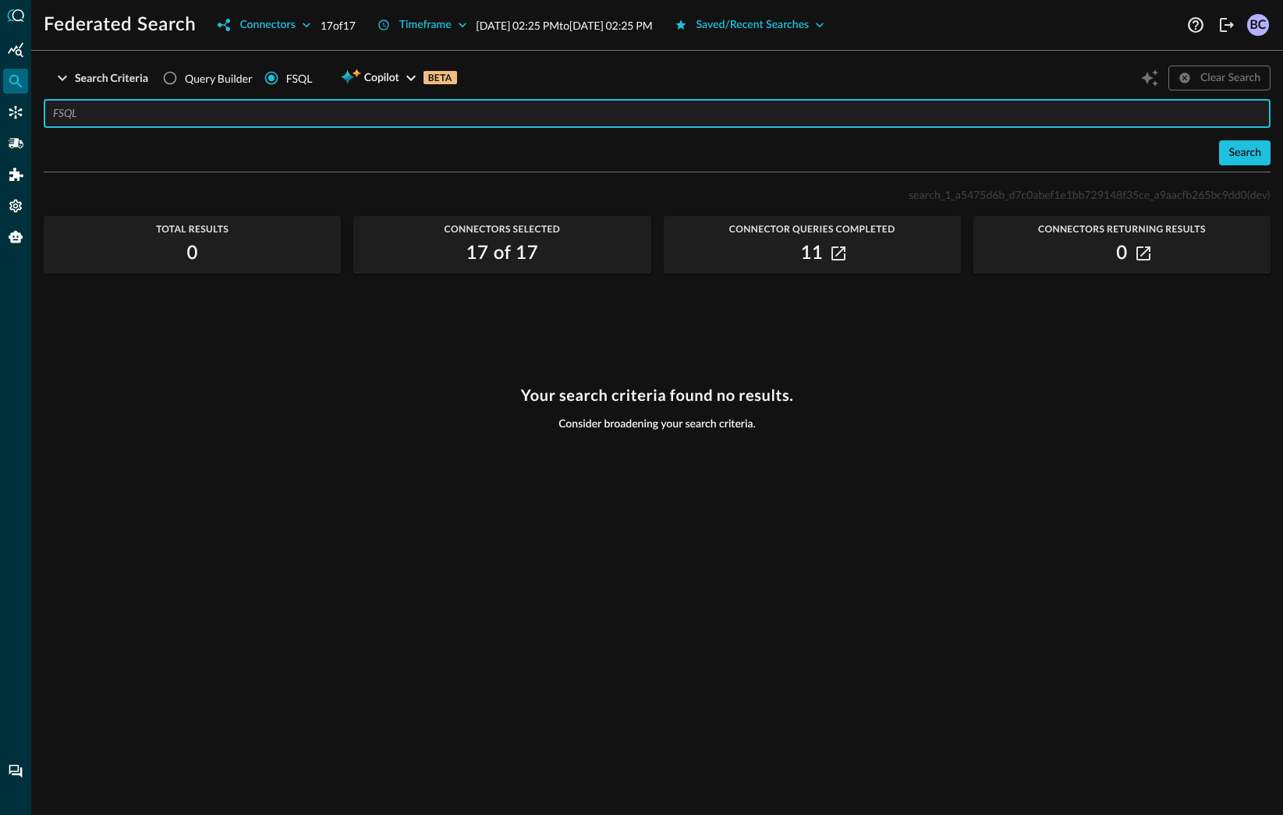
click at [144, 120] on input "text" at bounding box center [661, 113] width 1217 height 29
paste input "QUERY authentication.user.username, authentication.src_endpoint.ip WITH authent…"
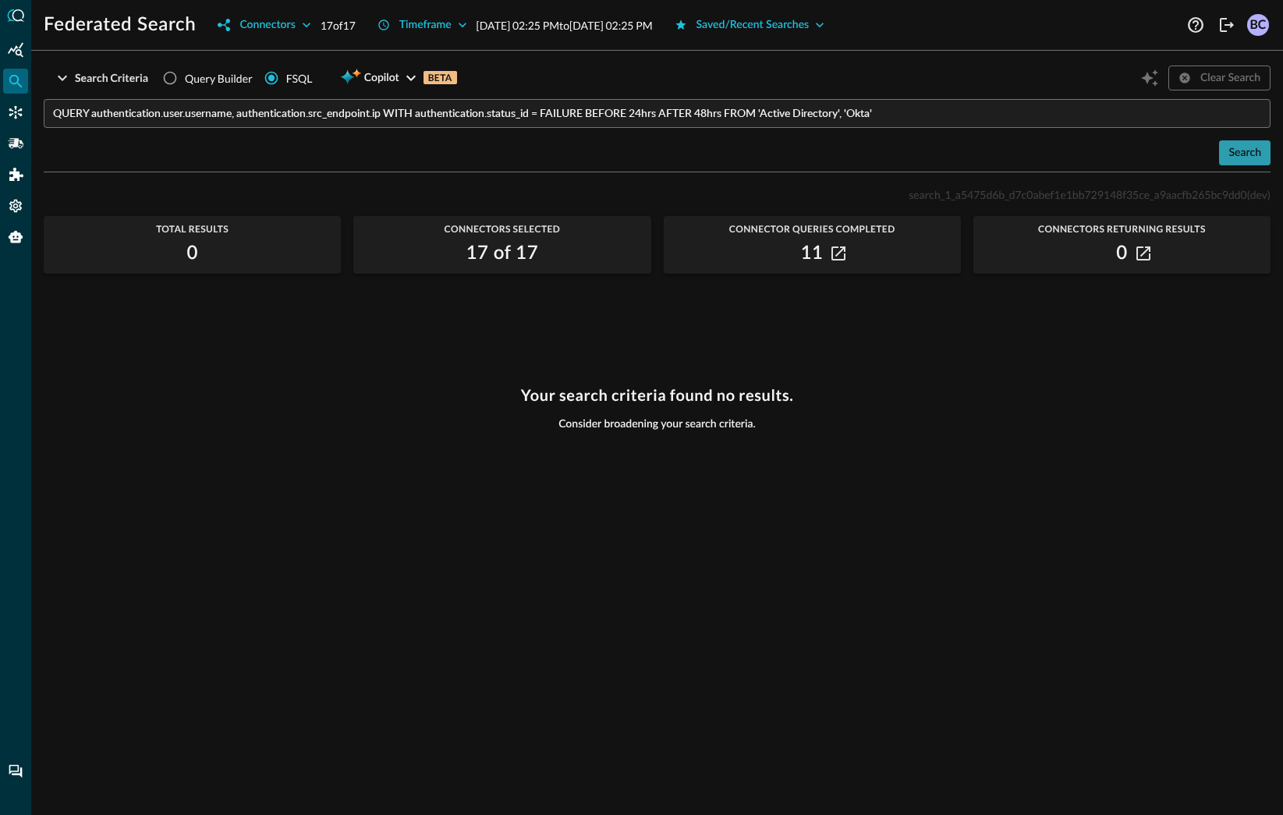
click at [1239, 151] on button "Search" at bounding box center [1244, 152] width 51 height 25
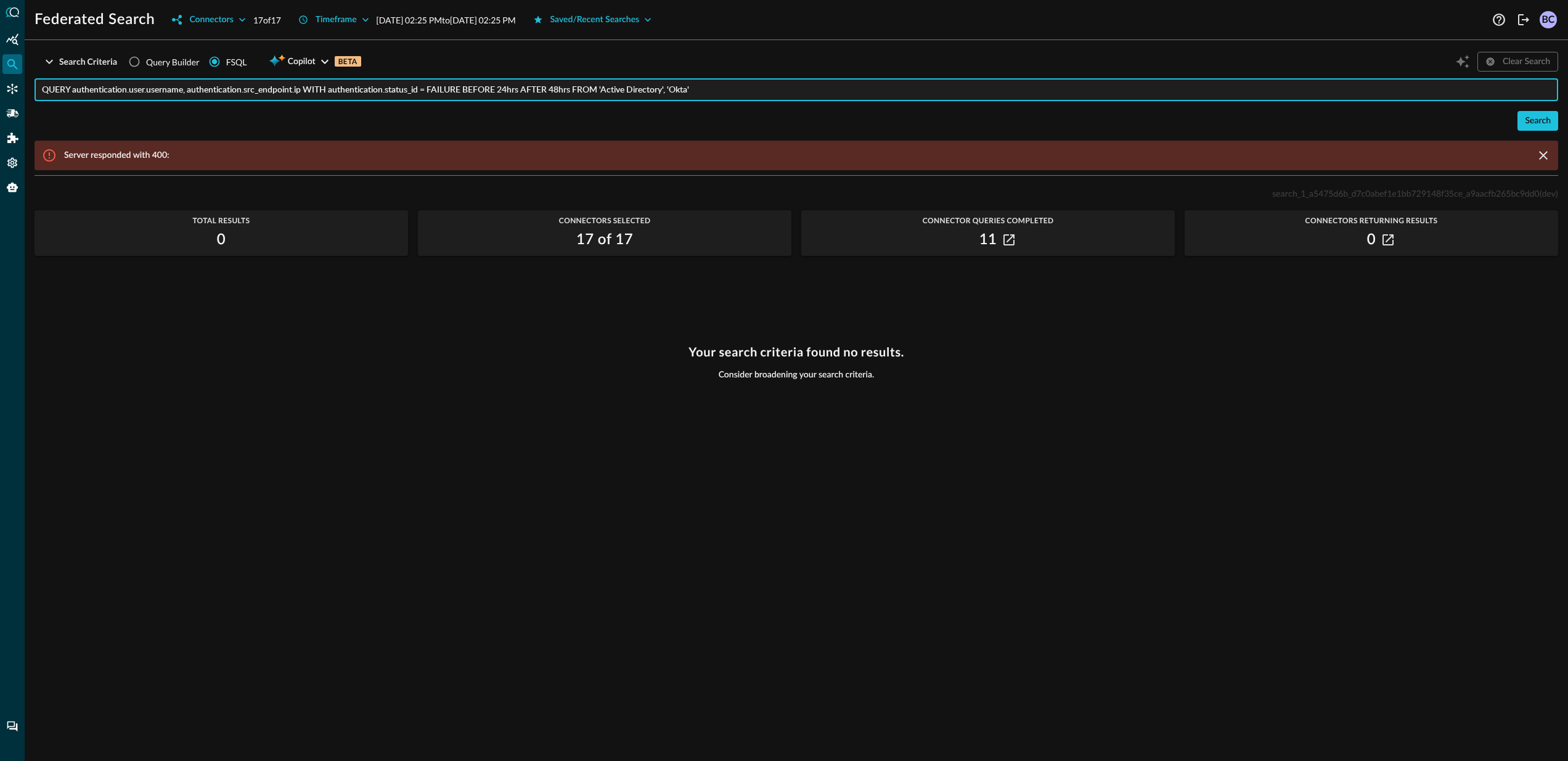
drag, startPoint x: 718, startPoint y: 91, endPoint x: 3, endPoint y: 78, distance: 715.1
click at [3, 77] on div "Federated Search Connectors 17 of 17 Timeframe Oct 07, 2025 02:25 PM to Oct 08,…" at bounding box center [784, 380] width 1568 height 761
paste input "ssh_activity.** WITH ( ssh_activity.traffic.bytes >= 40000 OR ssh_activity.traf…"
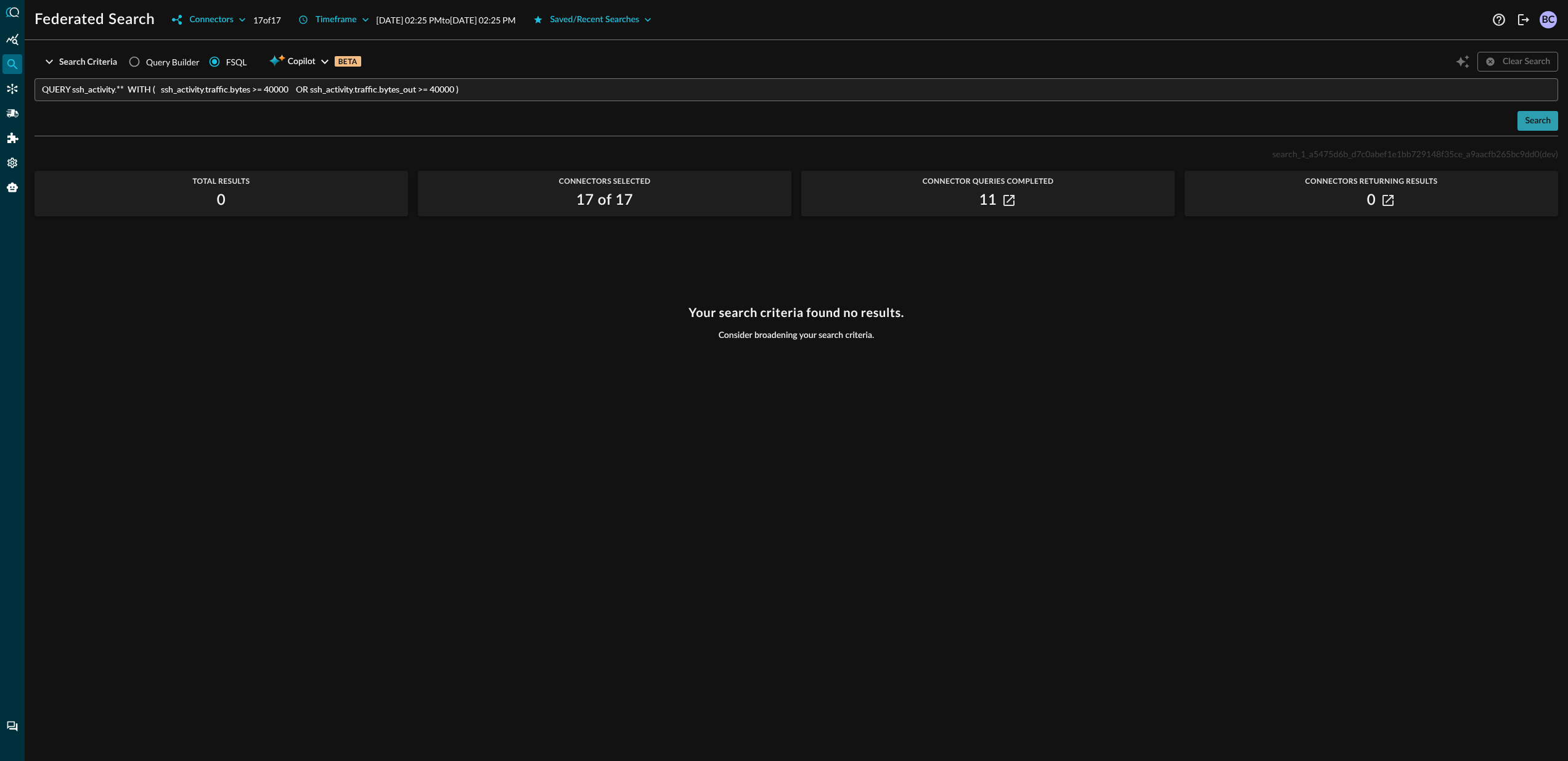
click at [1378, 122] on button "Search" at bounding box center [1538, 120] width 40 height 20
click at [1378, 116] on button "Search" at bounding box center [1538, 120] width 40 height 20
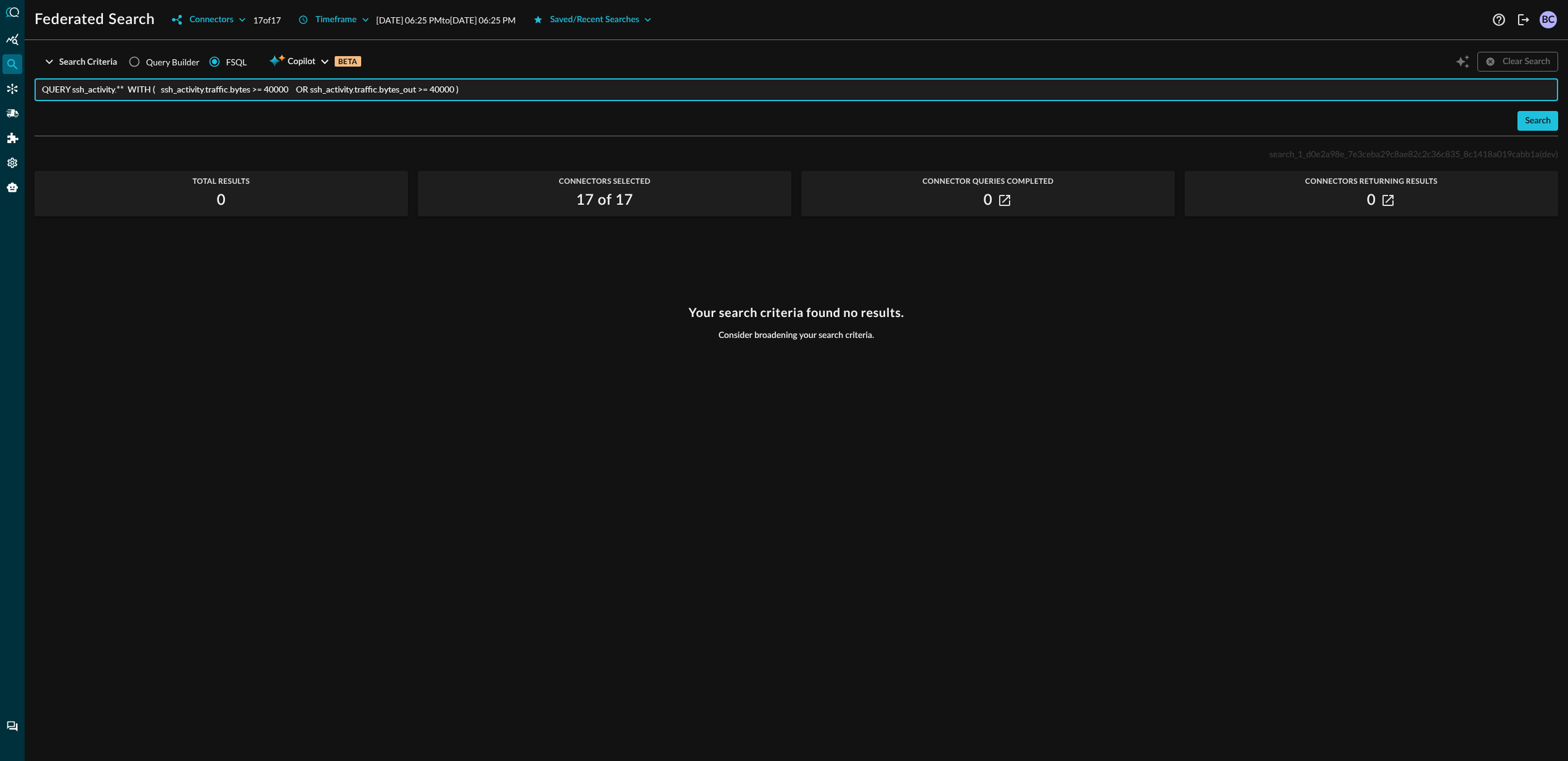
drag, startPoint x: 550, startPoint y: 91, endPoint x: -29, endPoint y: 78, distance: 579.1
click at [0, 78] on html "Federated Search Connectors 17 of 17 Timeframe Oct 07, 2025 06:25 PM to Oct 08,…" at bounding box center [784, 380] width 1568 height 761
paste input "email_activity.** WITH email_activity.activity_id = RECEIVE AND ( email_activit…"
type input "QUERY email_activity.** WITH email_activity.activity_id = RECEIVE AND ( email_a…"
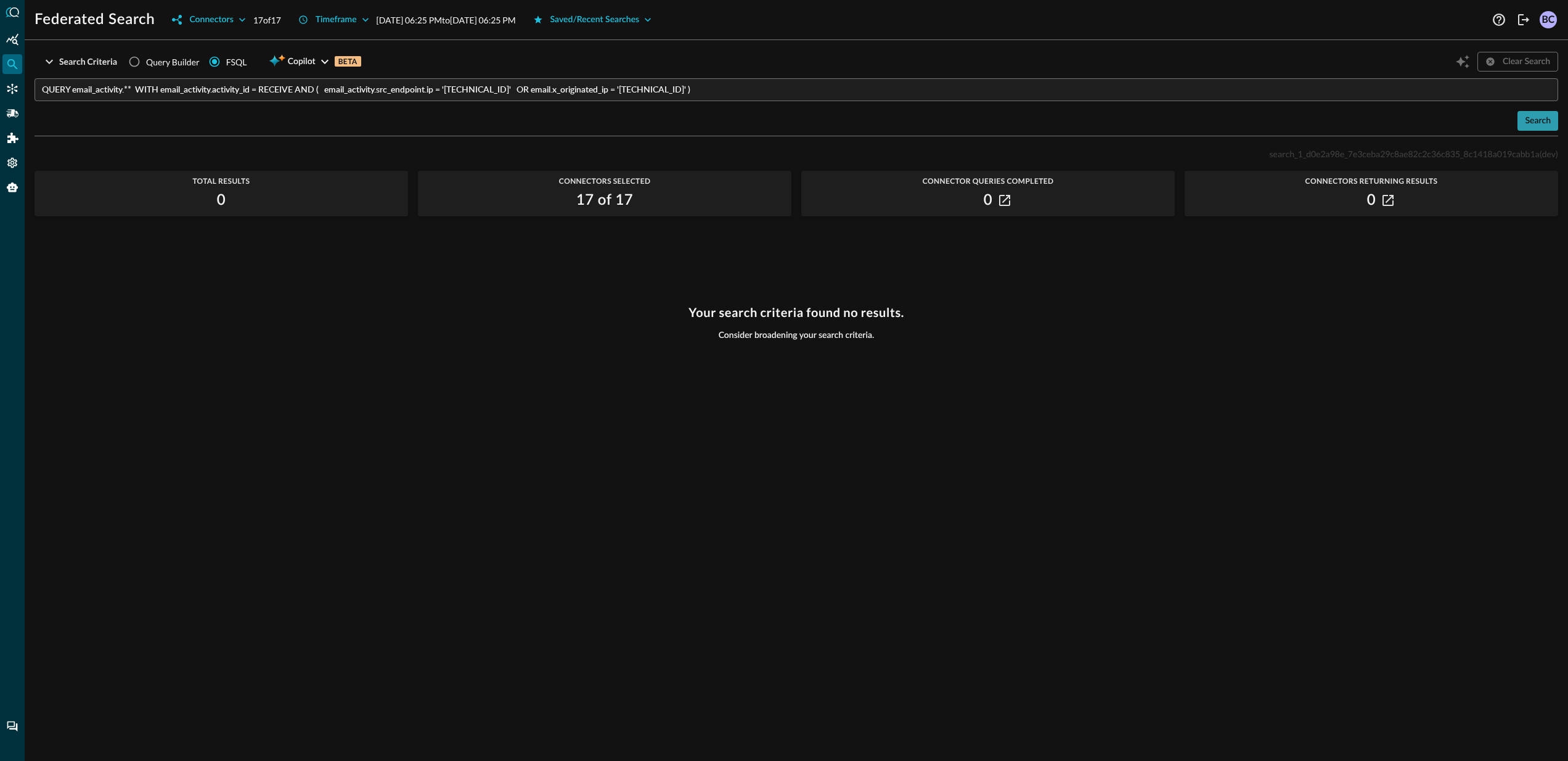
click at [1378, 119] on button "Search" at bounding box center [1538, 120] width 40 height 20
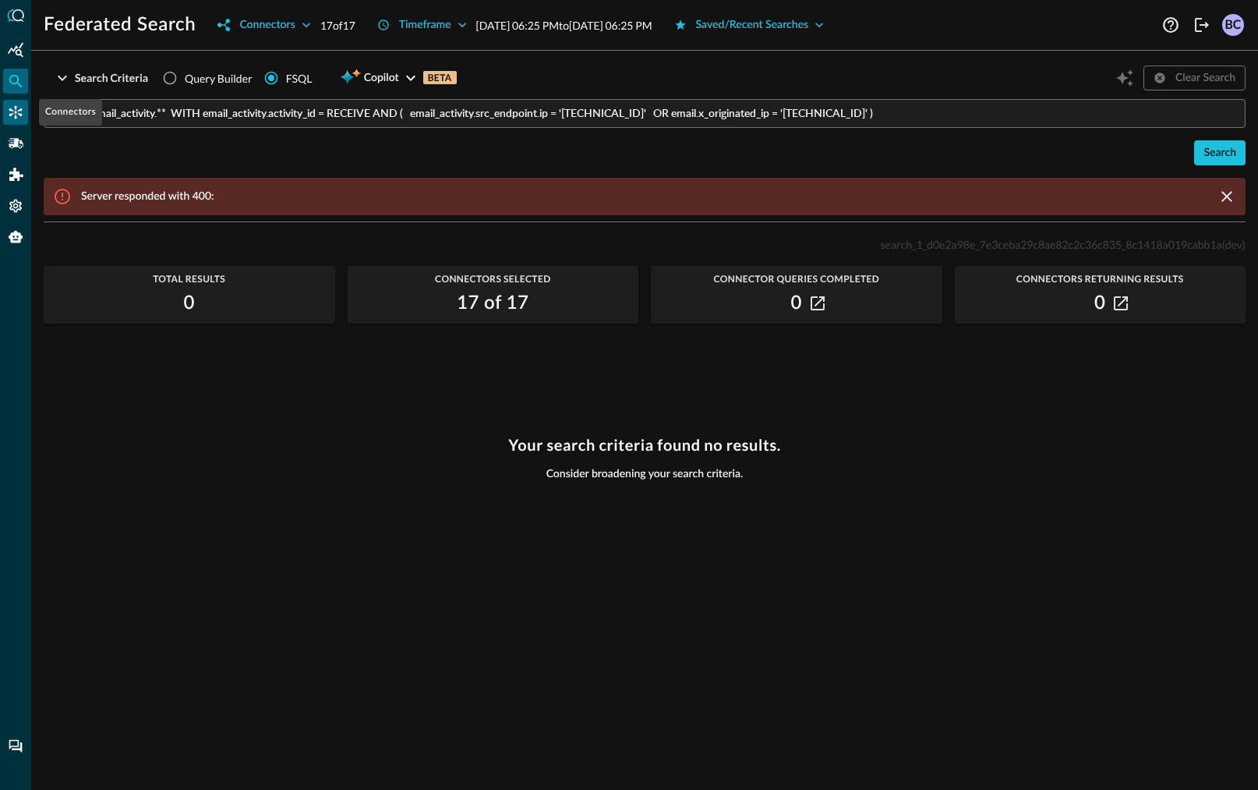
click at [15, 108] on icon "Connectors" at bounding box center [15, 112] width 13 height 13
click at [12, 110] on icon "Connectors" at bounding box center [16, 112] width 16 height 16
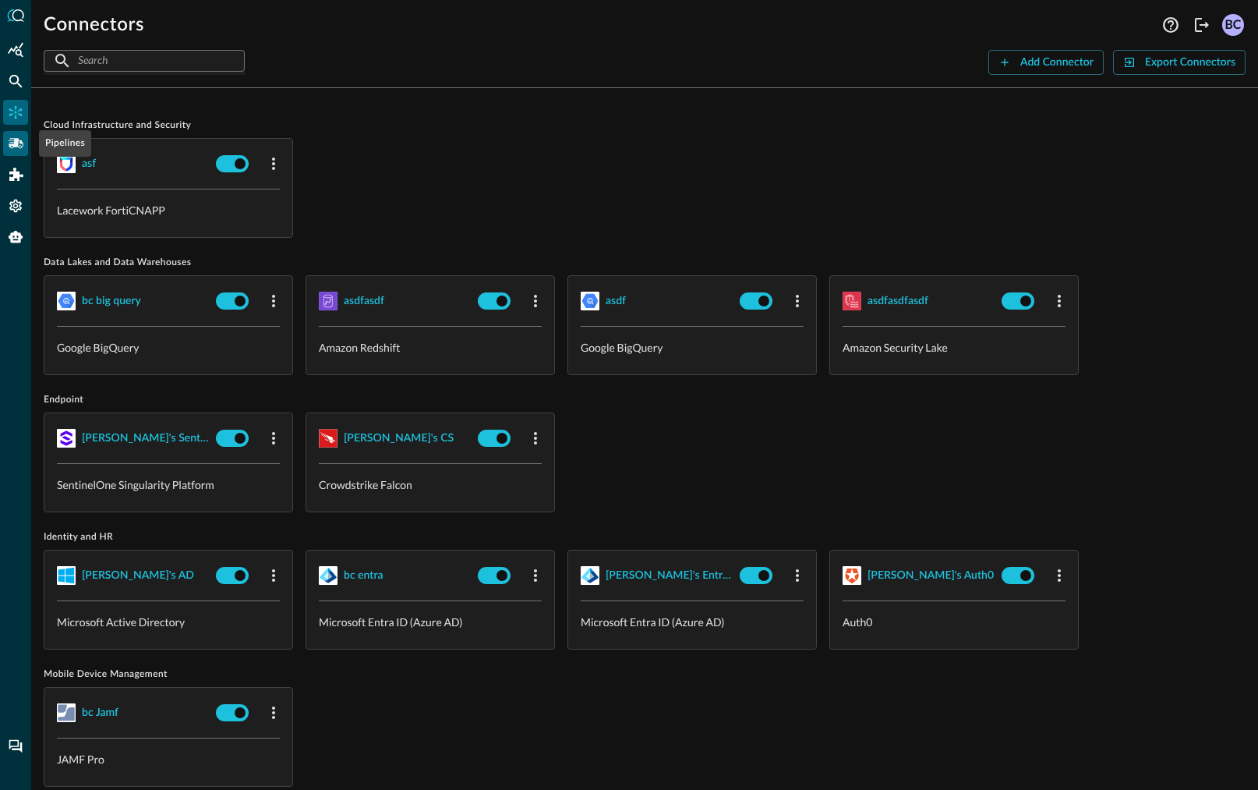
click at [12, 140] on icon "Pipelines" at bounding box center [16, 143] width 16 height 10
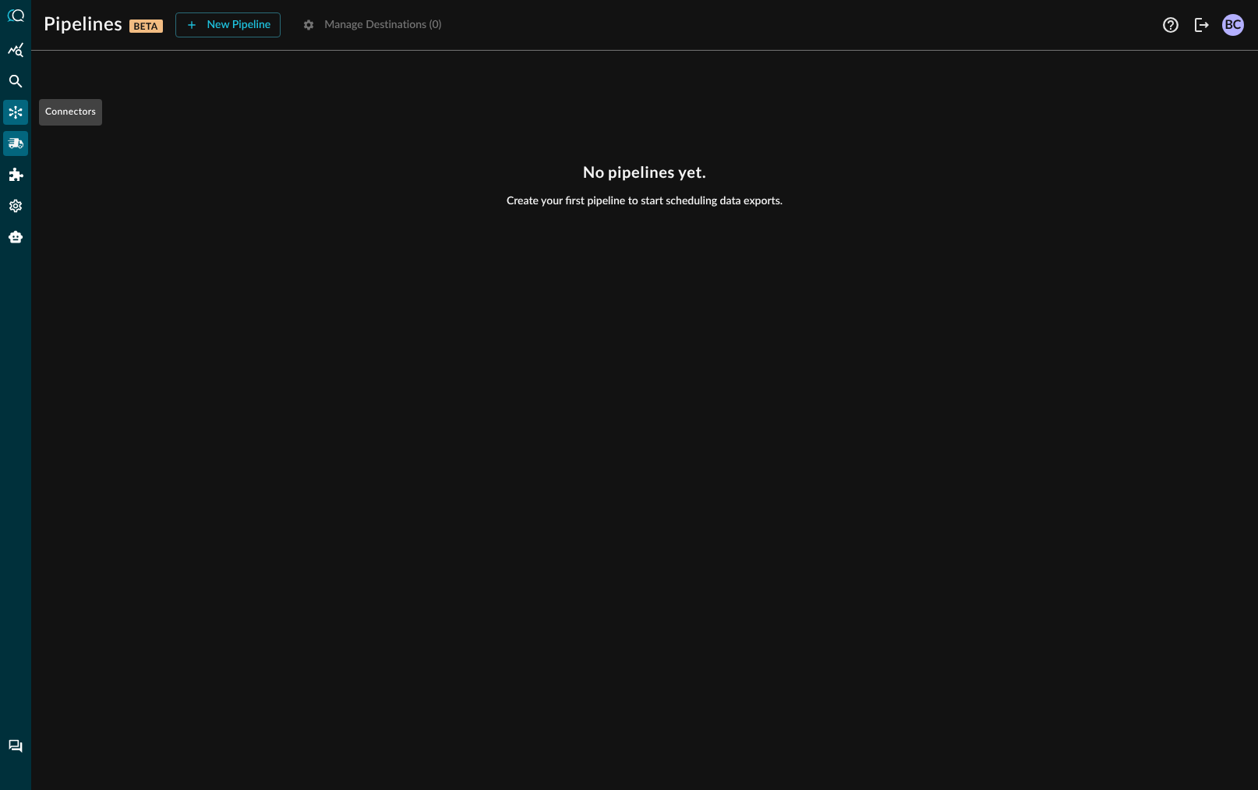
click at [18, 106] on icon "Connectors" at bounding box center [16, 112] width 16 height 16
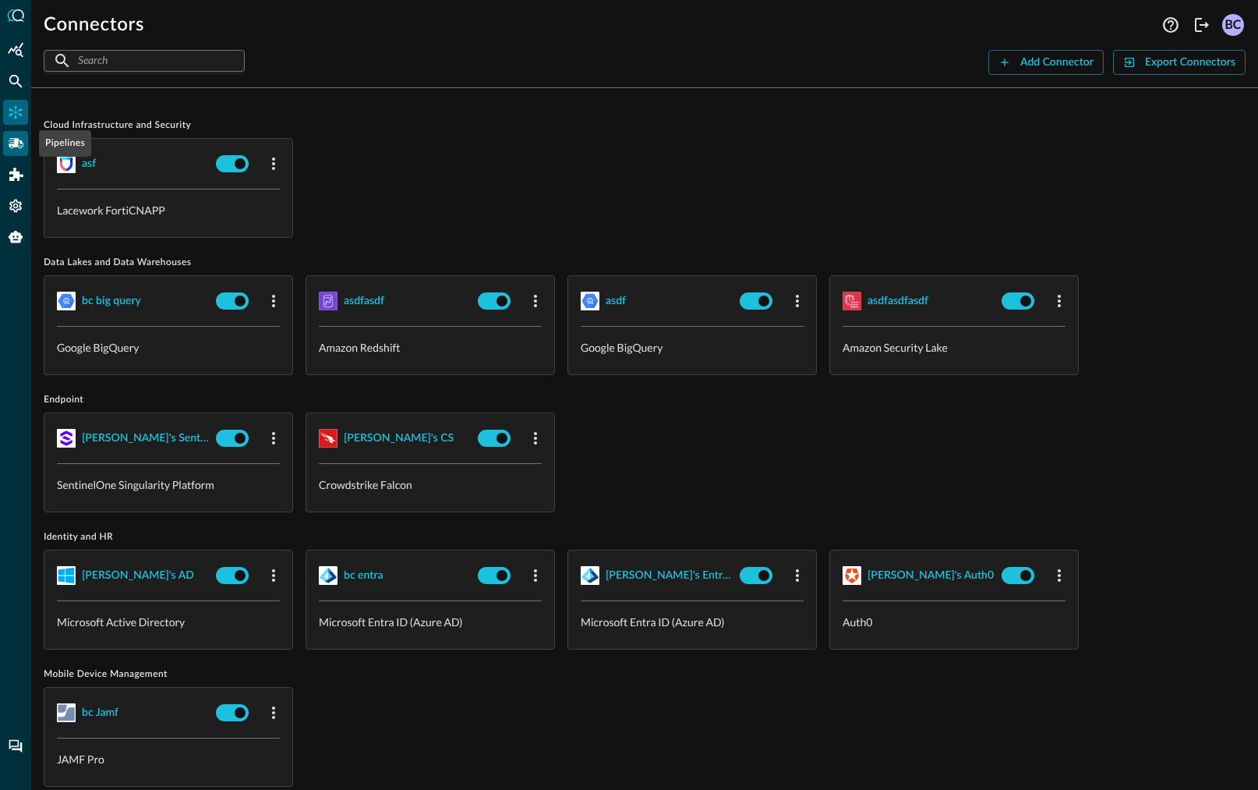
click at [15, 142] on icon "Pipelines" at bounding box center [16, 143] width 16 height 10
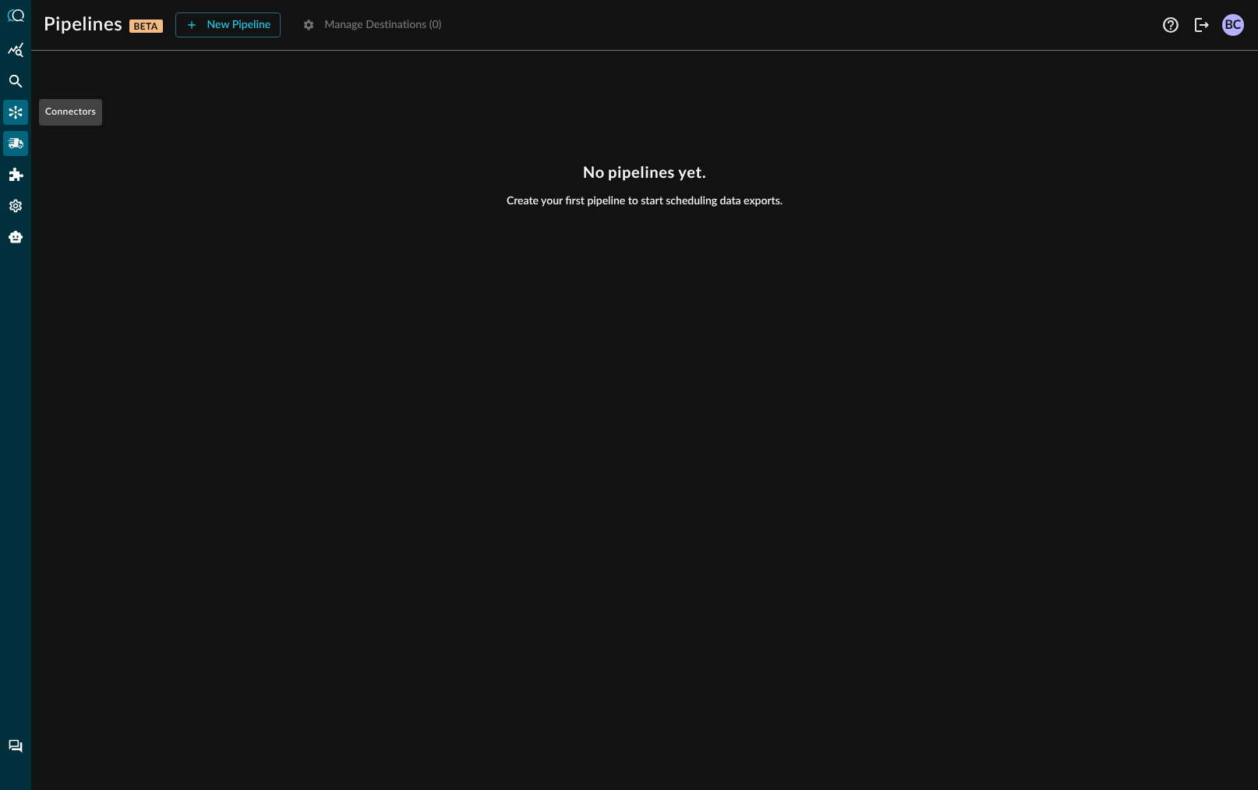
click at [15, 115] on icon "Connectors" at bounding box center [15, 112] width 13 height 13
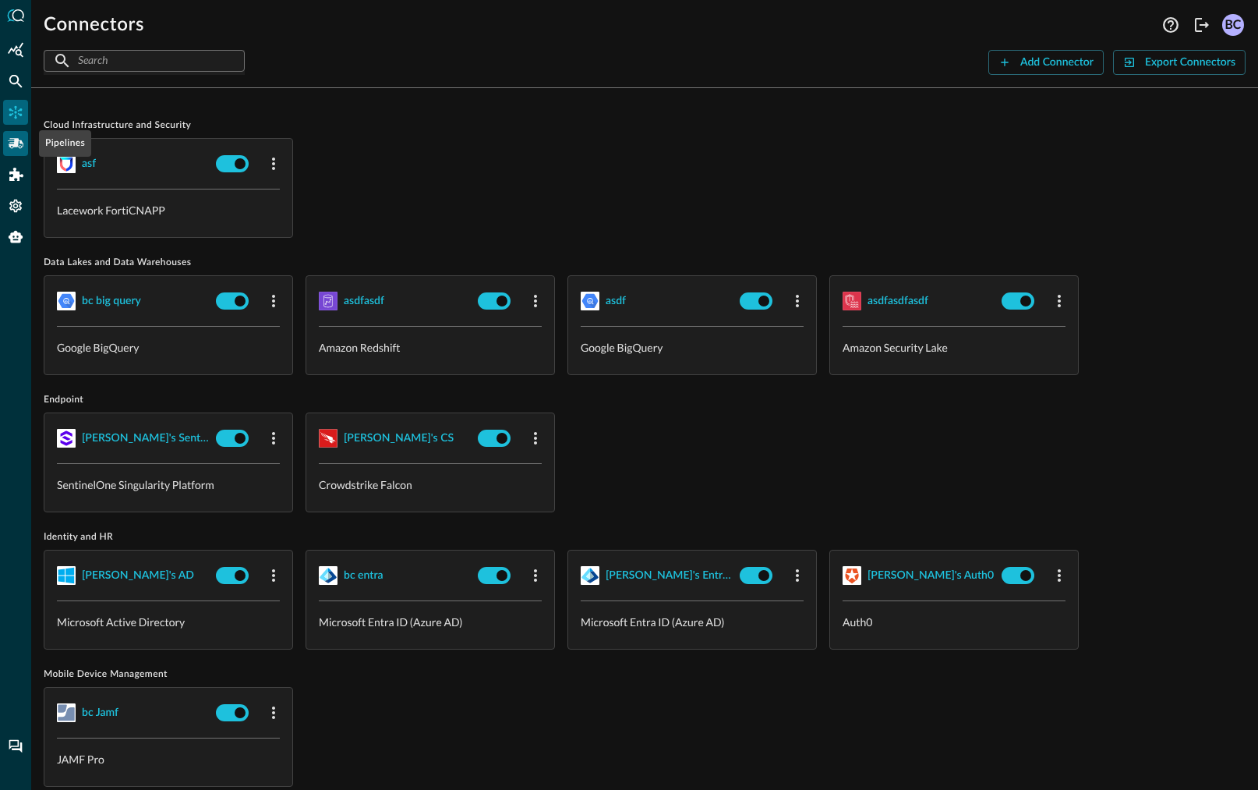
click at [15, 148] on icon "Pipelines" at bounding box center [16, 144] width 16 height 16
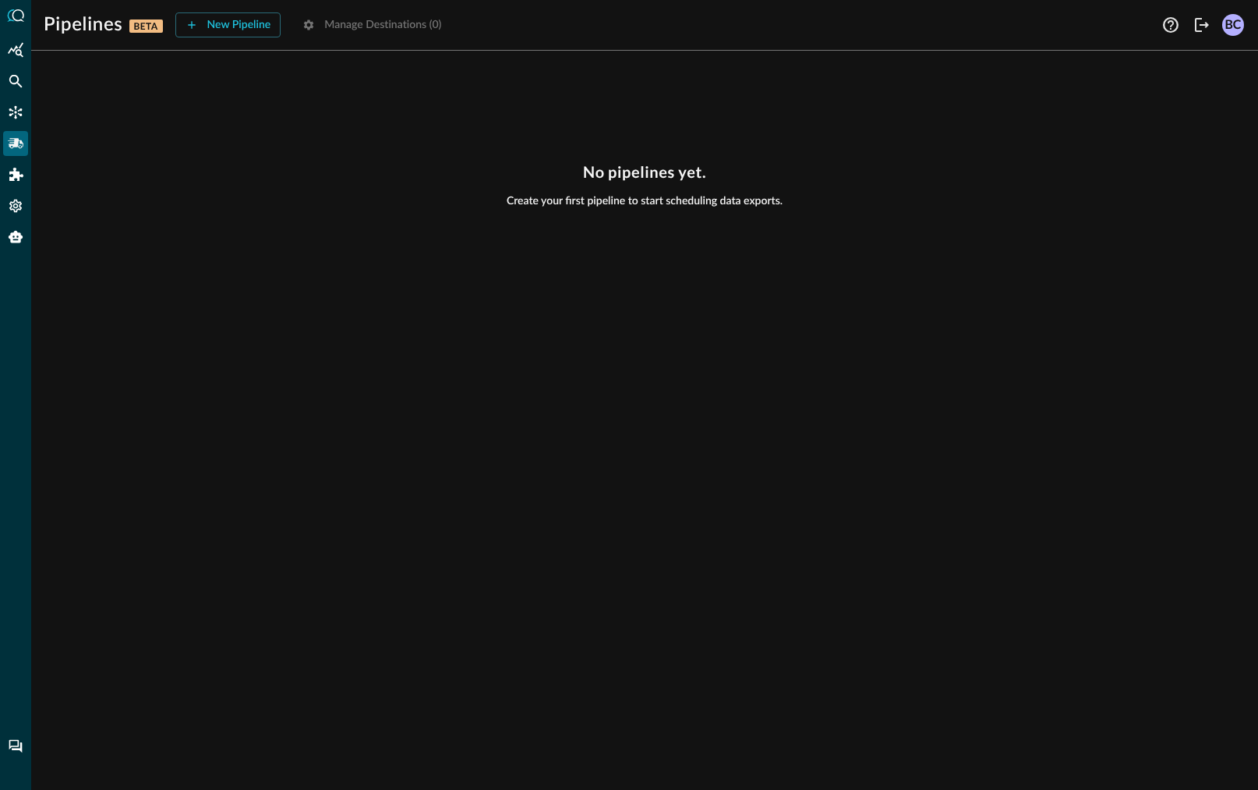
drag, startPoint x: 303, startPoint y: 23, endPoint x: 317, endPoint y: 26, distance: 14.2
click at [304, 23] on div "New Pipeline Manage Destinations ( 0 )" at bounding box center [313, 24] width 276 height 25
click at [16, 105] on icon "Connectors" at bounding box center [16, 112] width 16 height 16
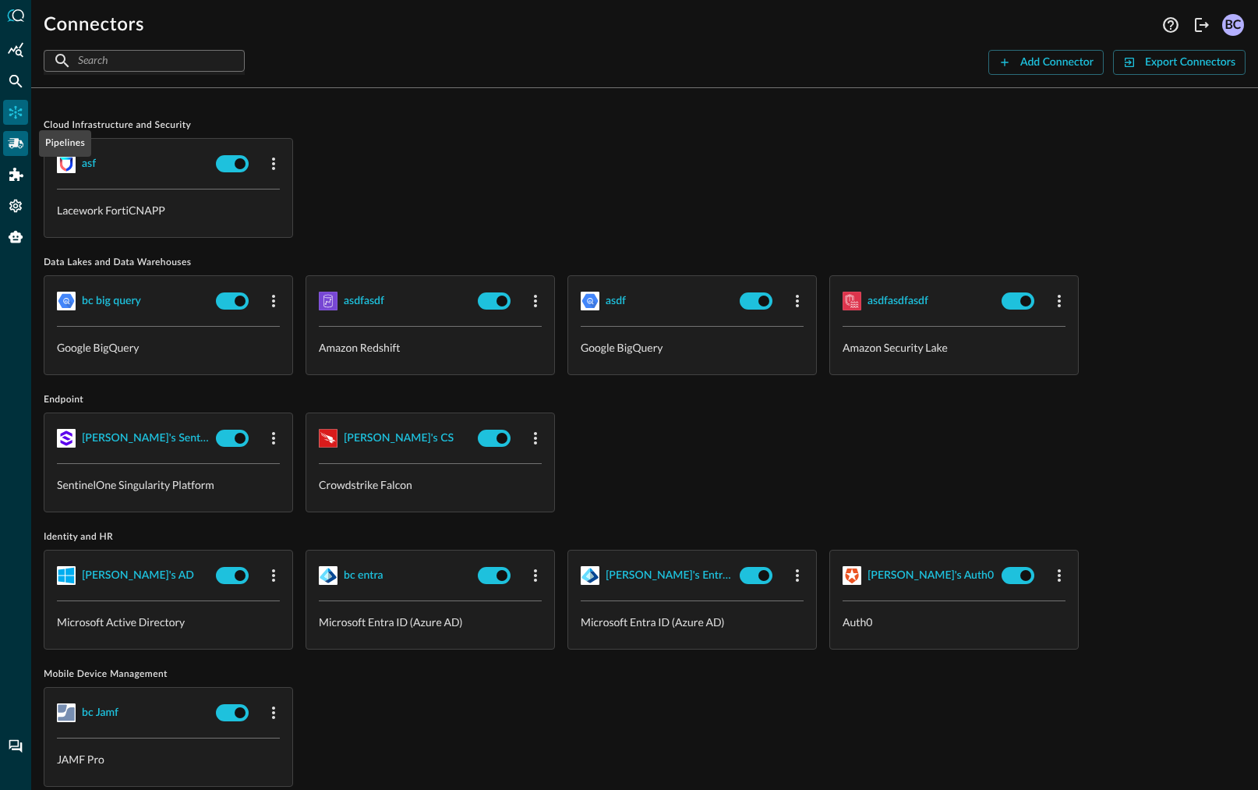
click at [18, 141] on icon "Pipelines" at bounding box center [16, 144] width 16 height 16
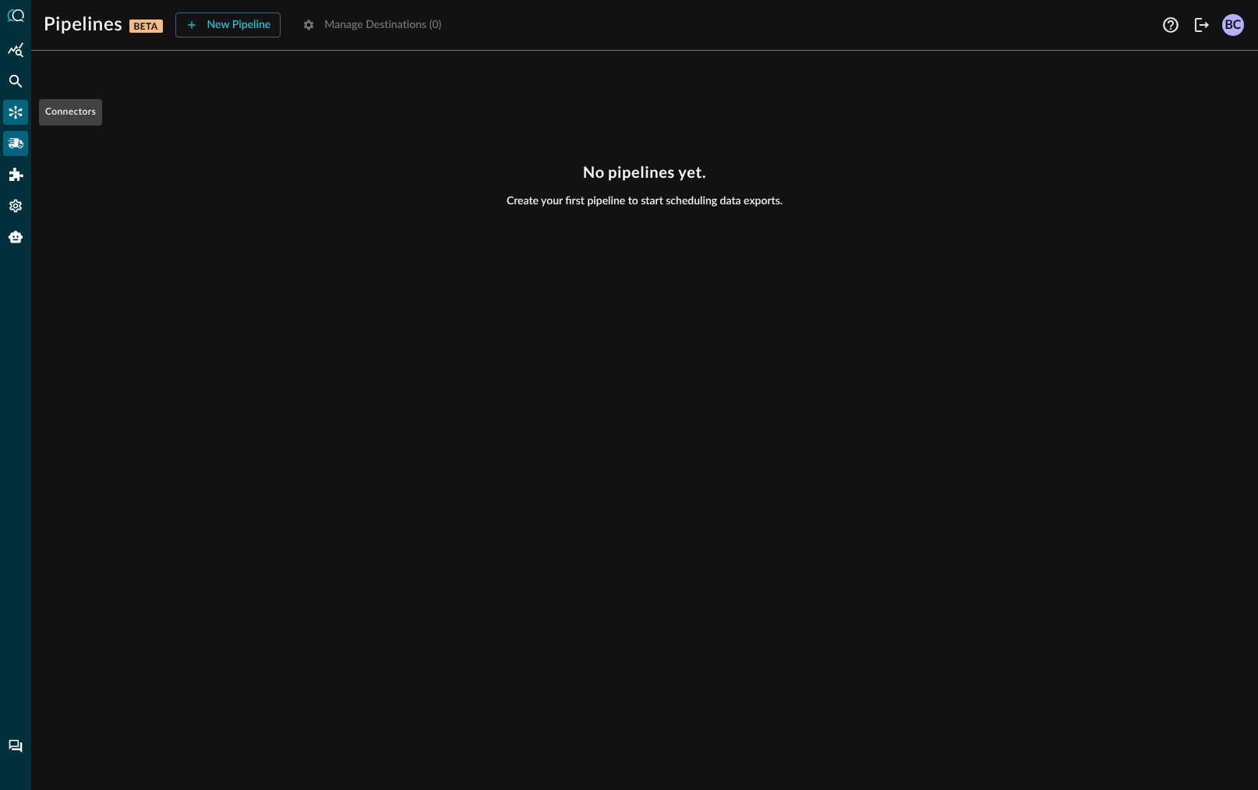
click at [17, 111] on icon "Connectors" at bounding box center [15, 112] width 13 height 13
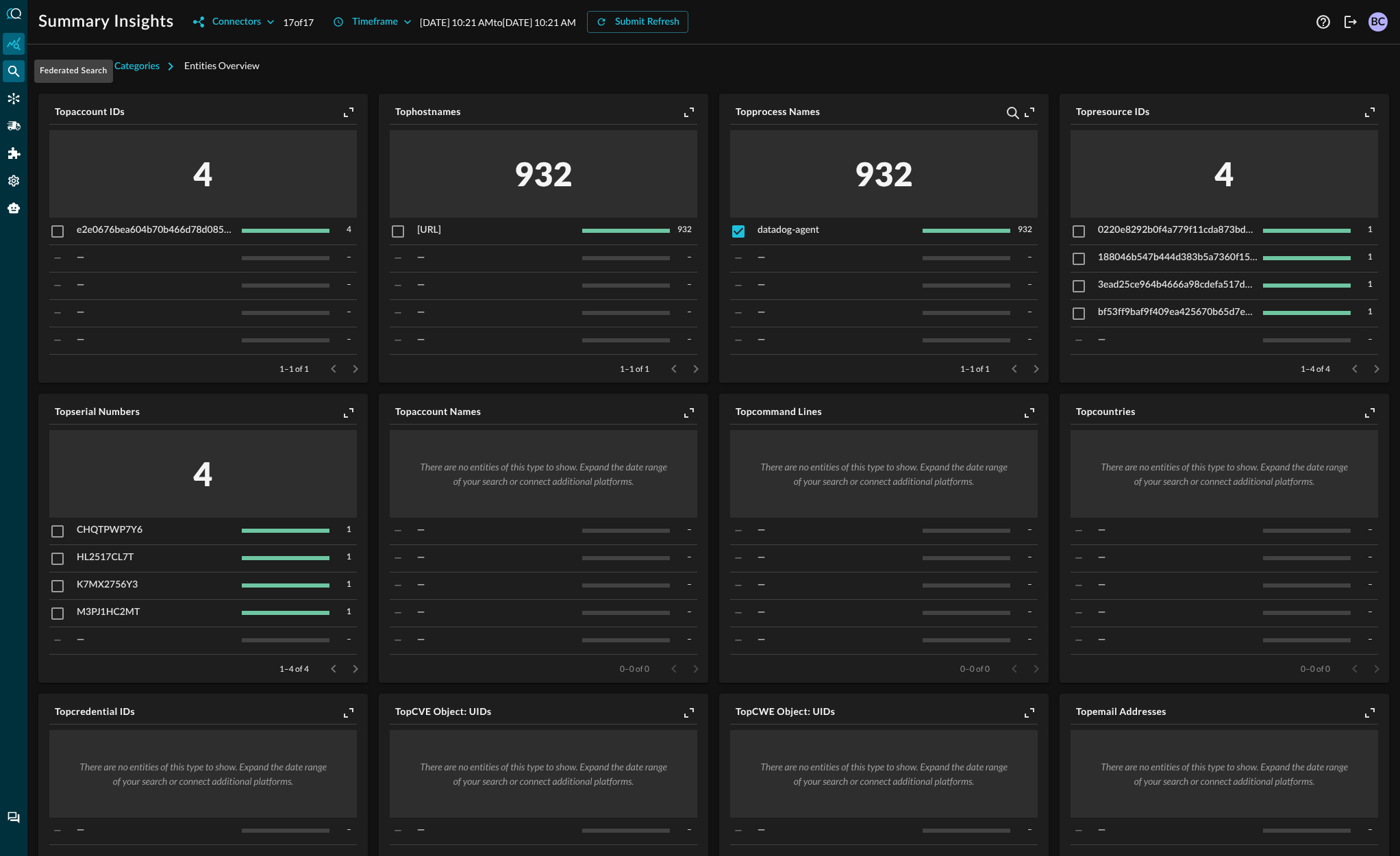
drag, startPoint x: 9, startPoint y: 69, endPoint x: 16, endPoint y: 70, distance: 7.1
click at [10, 69] on icon "Federated Search" at bounding box center [14, 71] width 14 height 14
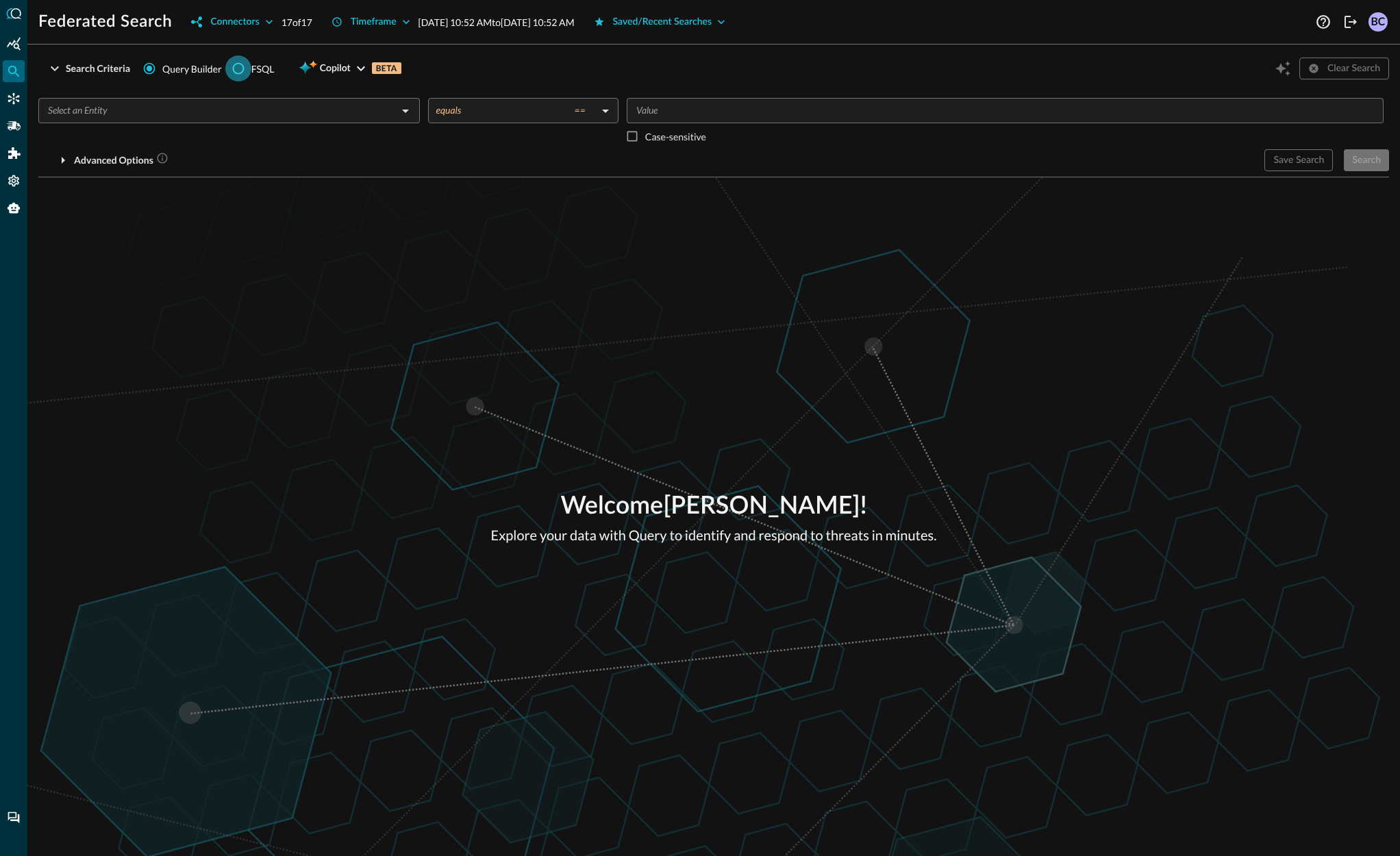
click at [235, 67] on input "FSQL" at bounding box center [239, 68] width 26 height 26
radio input "true"
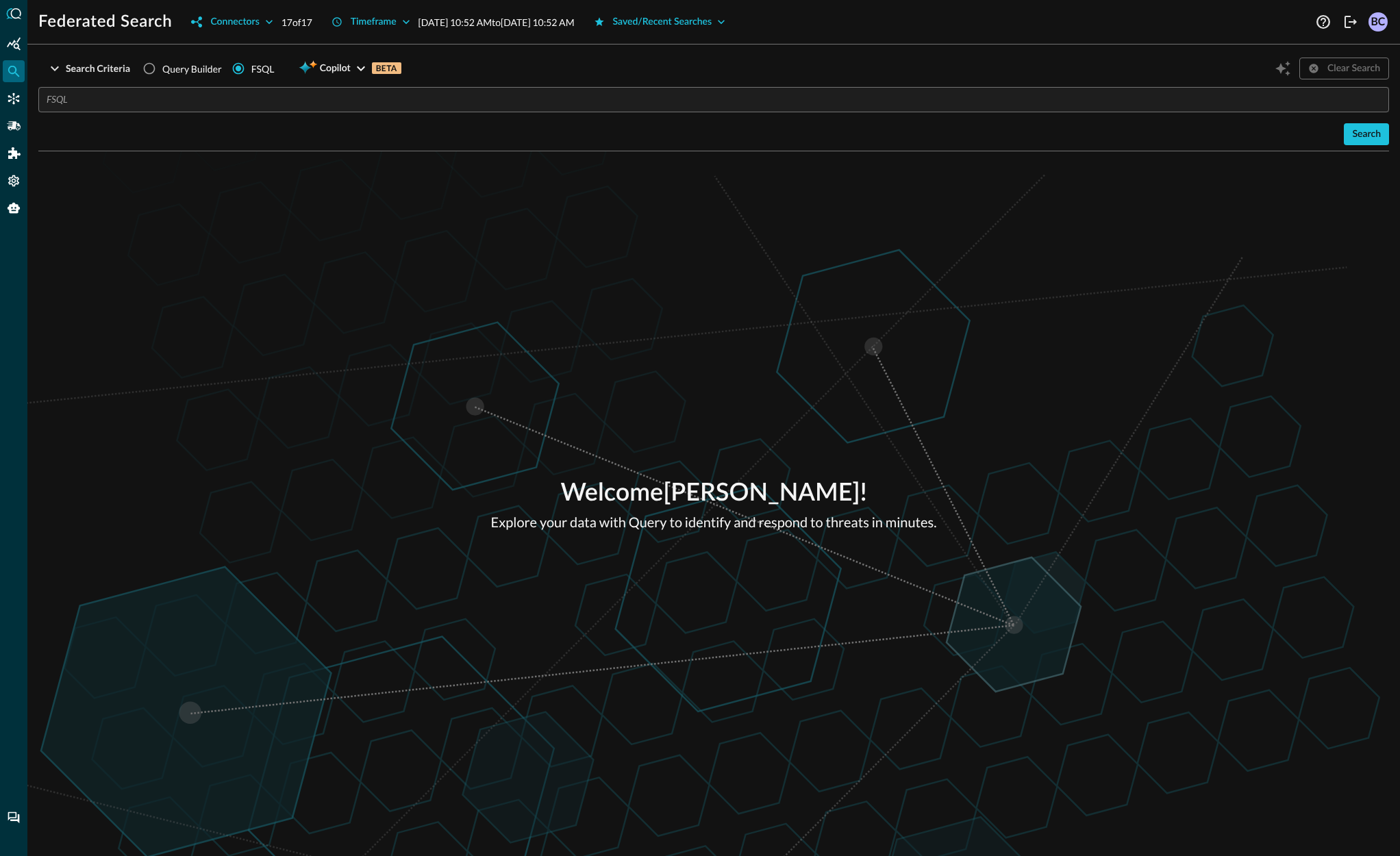
click at [67, 97] on input "text" at bounding box center [718, 99] width 1342 height 25
click at [1279, 68] on div "Clear Search" at bounding box center [1330, 68] width 117 height 26
click at [1282, 68] on div "Clear Search" at bounding box center [1330, 68] width 117 height 26
click at [364, 67] on icon "button" at bounding box center [360, 68] width 8 height 4
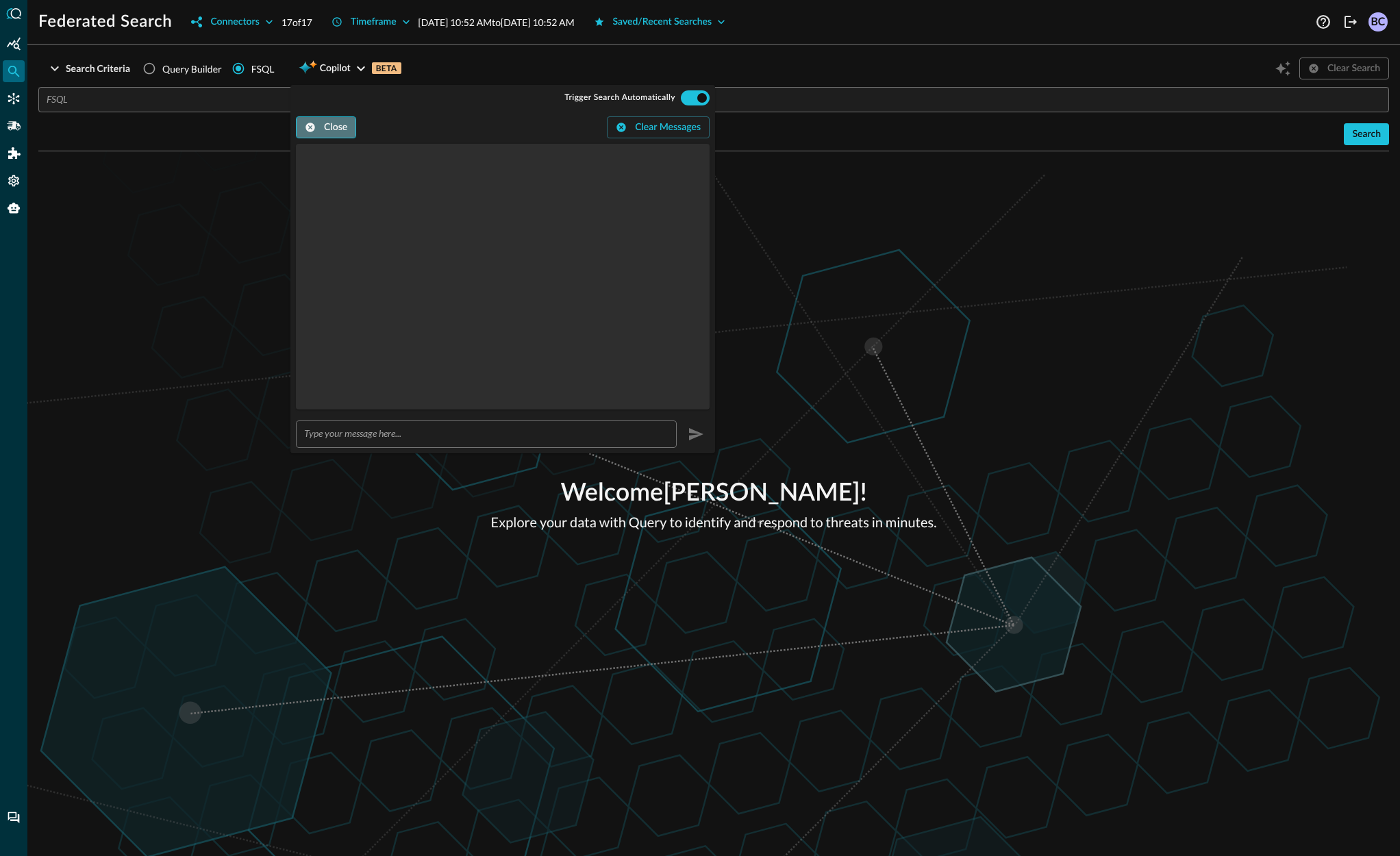
drag, startPoint x: 346, startPoint y: 117, endPoint x: 403, endPoint y: 100, distance: 59.5
click at [347, 117] on button "Close" at bounding box center [326, 127] width 61 height 22
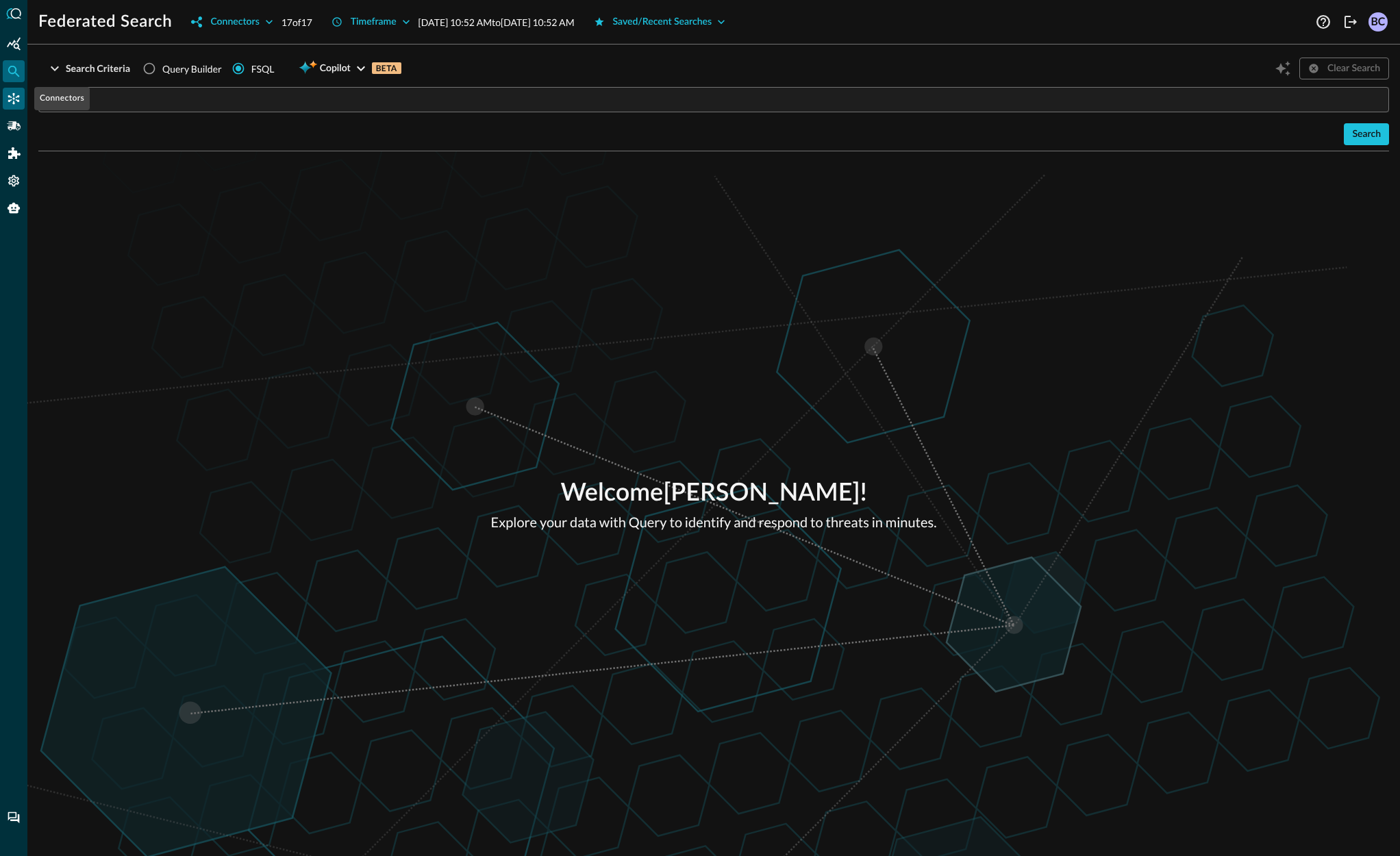
click at [19, 101] on icon "Connectors" at bounding box center [14, 98] width 14 height 14
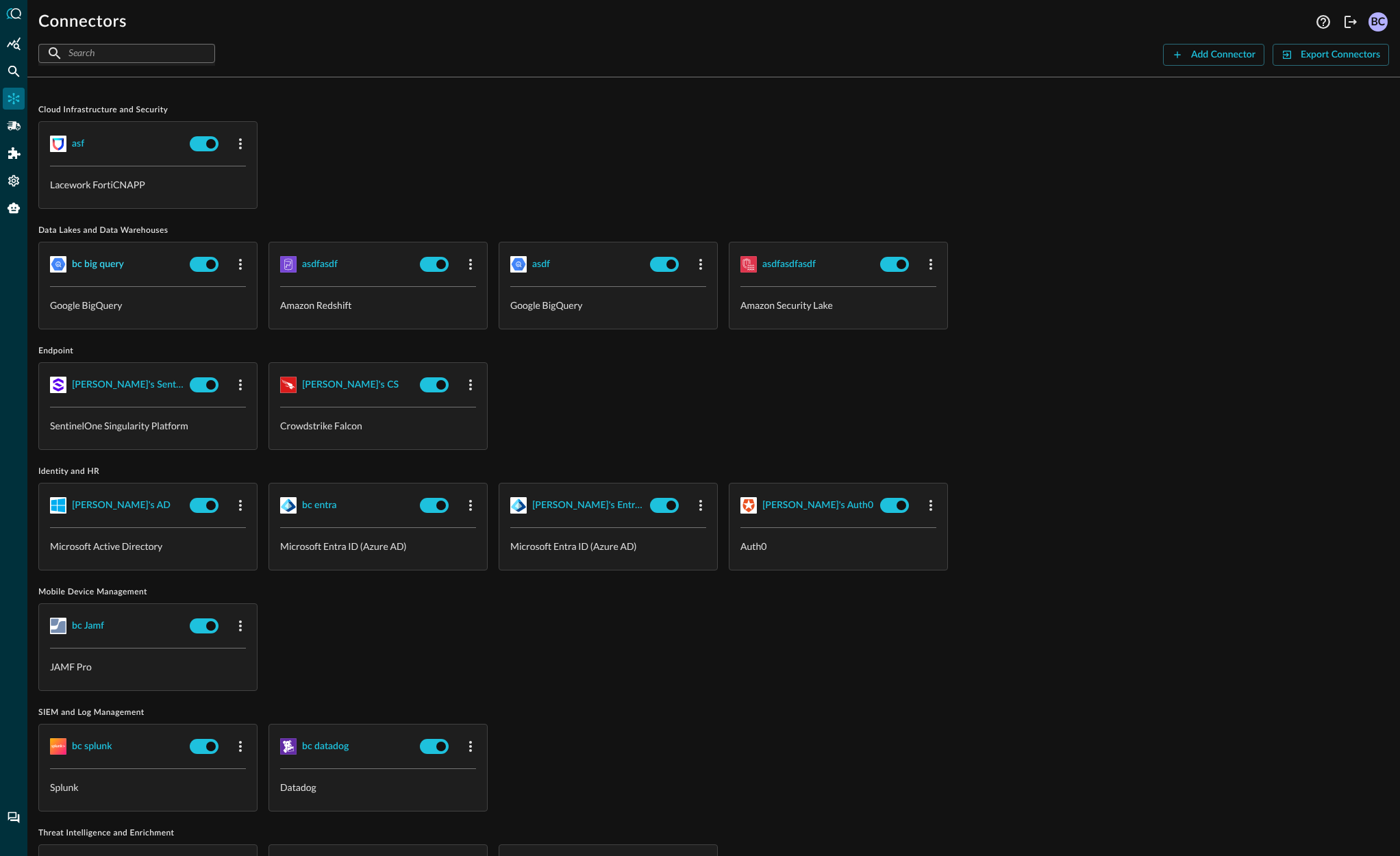
click at [98, 261] on div "bc big query" at bounding box center [97, 264] width 52 height 17
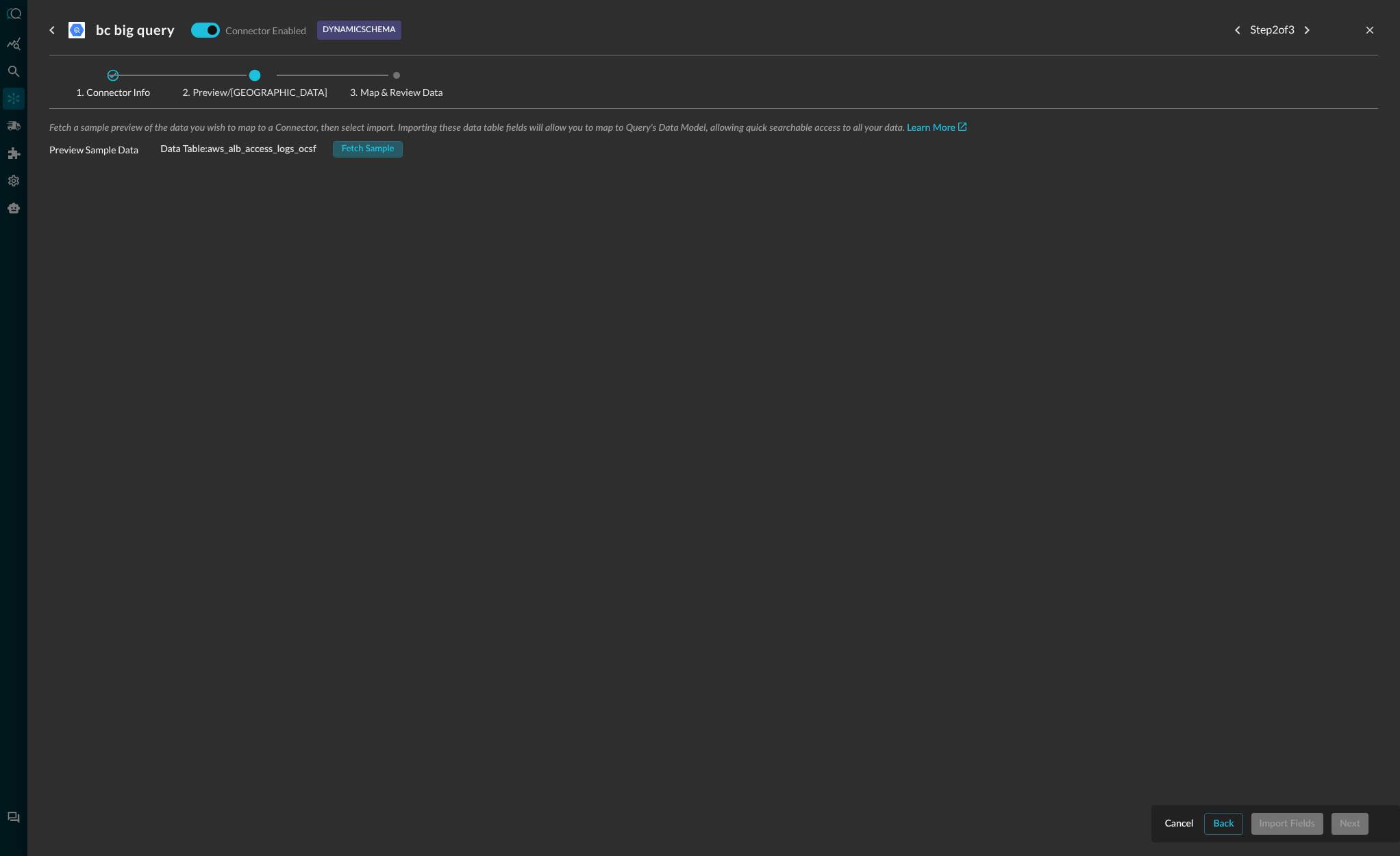
click at [367, 149] on button "Fetch Sample" at bounding box center [368, 149] width 70 height 17
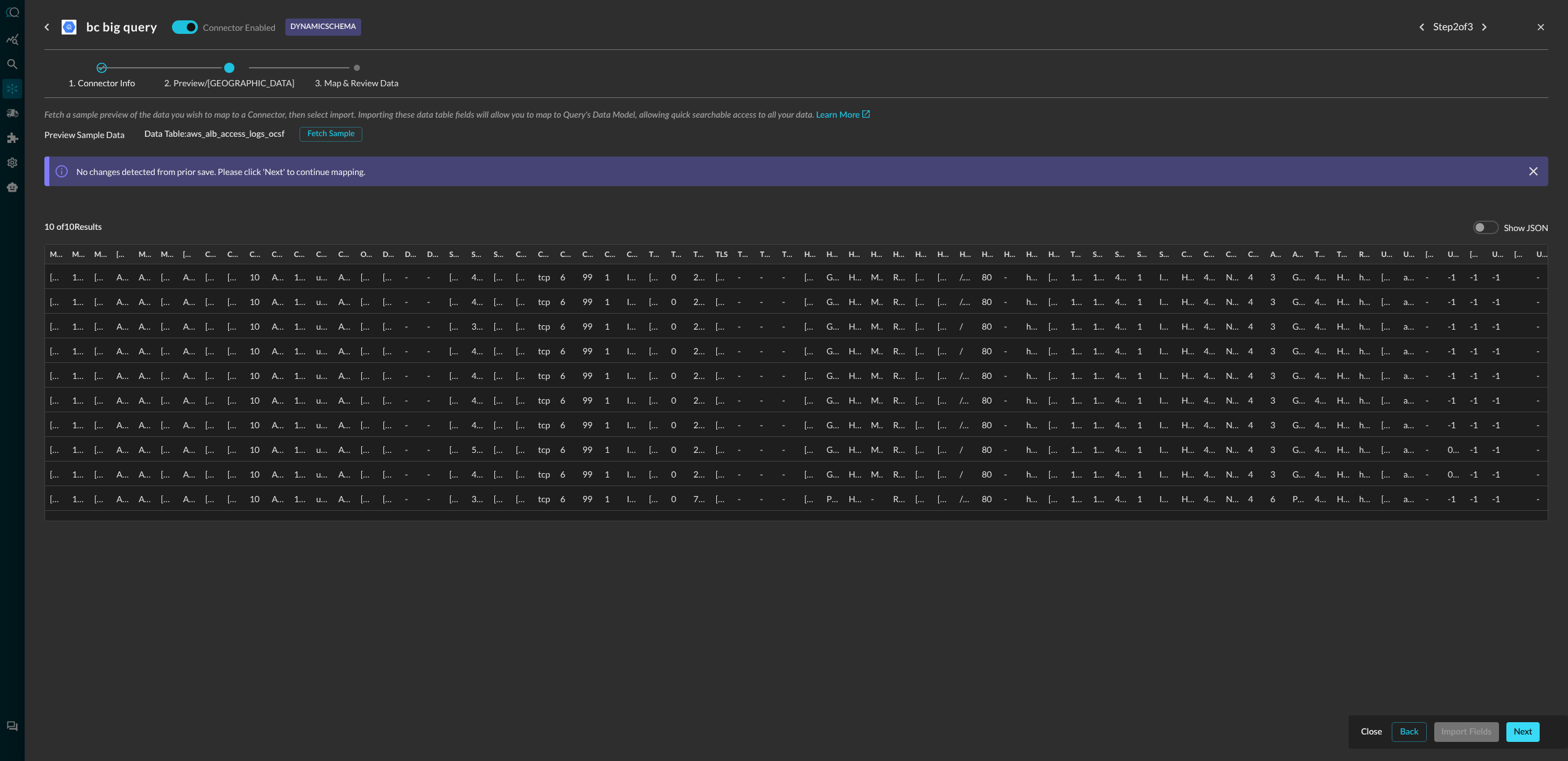
click at [1260, 729] on button "Next" at bounding box center [1524, 732] width 33 height 20
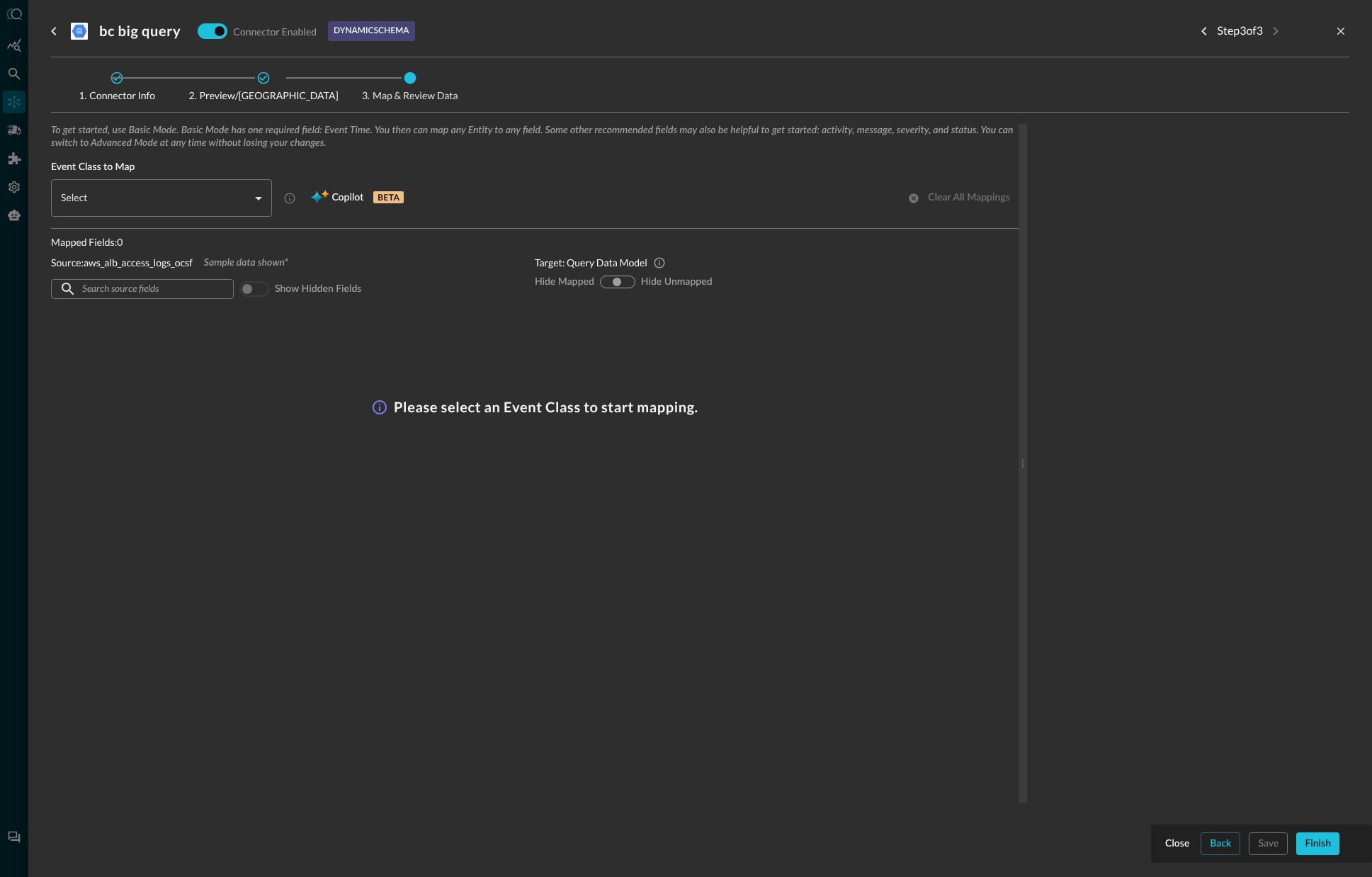
click at [169, 290] on input "text" at bounding box center [141, 289] width 119 height 26
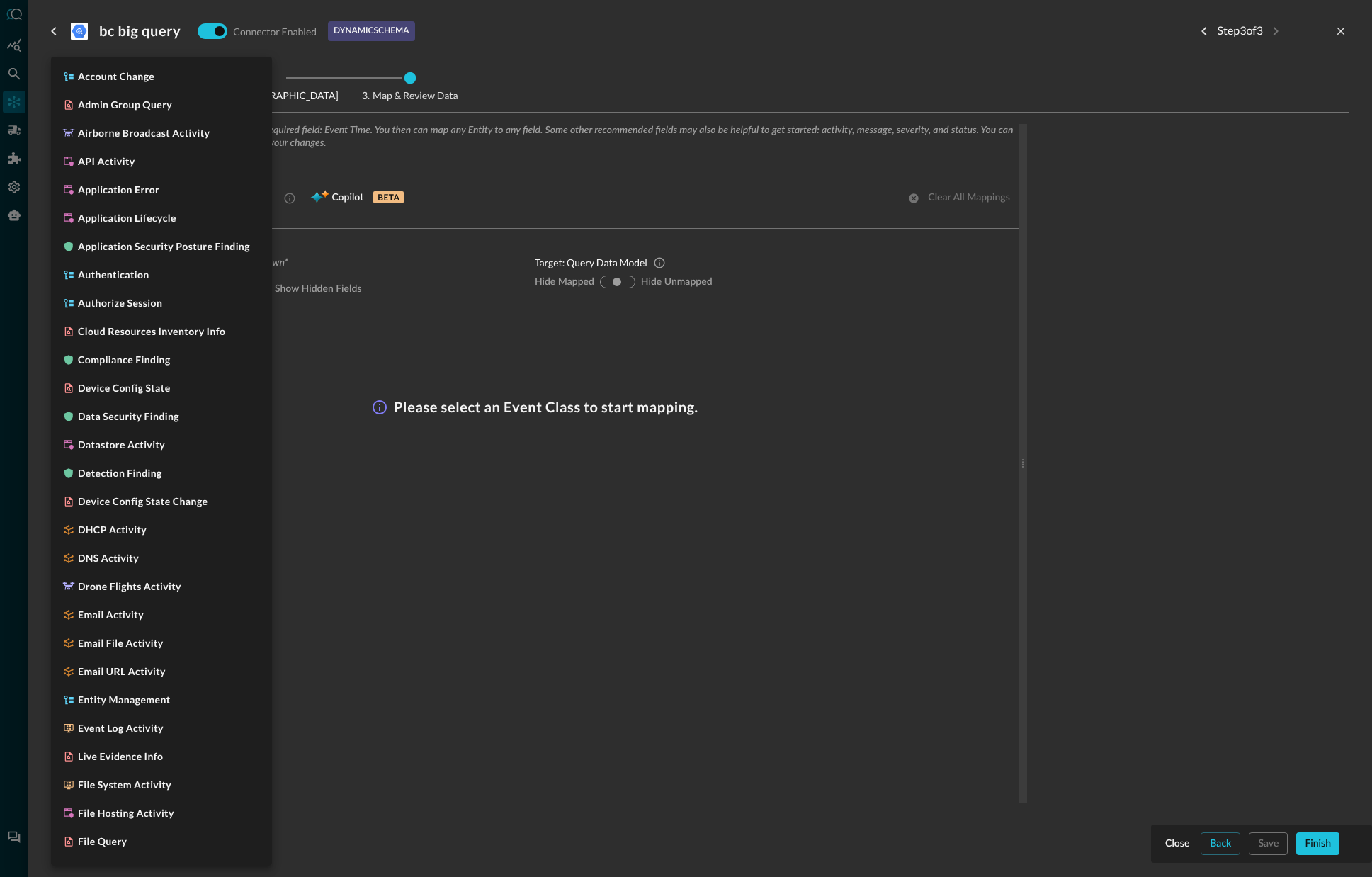
click at [138, 195] on body "Connectors BC ​ ​ Add Connector Export Connectors Cloud Infrastructure and Secu…" at bounding box center [686, 438] width 1372 height 877
drag, startPoint x: 138, startPoint y: 195, endPoint x: 446, endPoint y: 214, distance: 308.6
click at [137, 195] on li "Application Error" at bounding box center [161, 185] width 221 height 28
type input "CLASS_APPLICATION_ERROR"
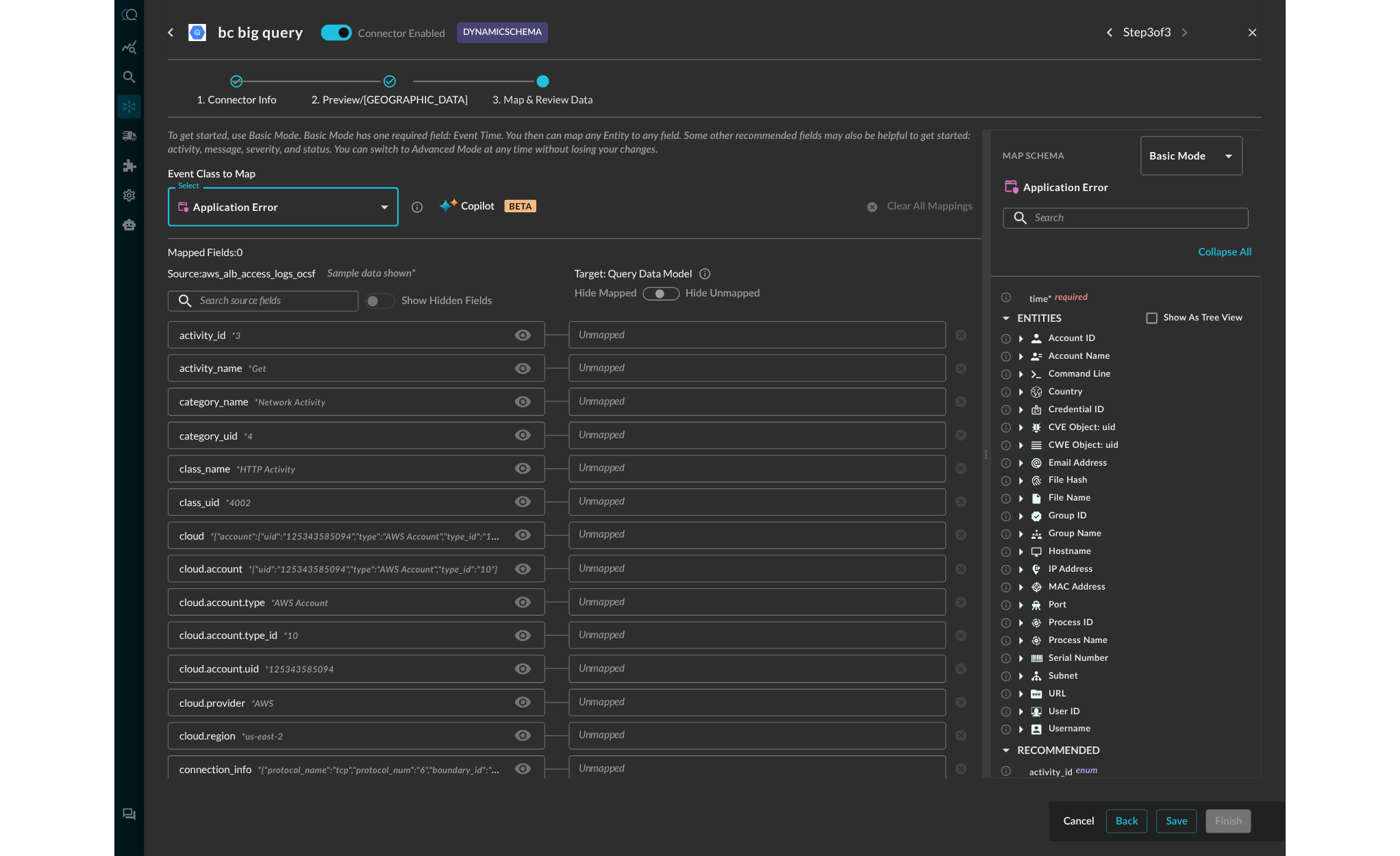
scroll to position [2, 0]
